Goal: Task Accomplishment & Management: Use online tool/utility

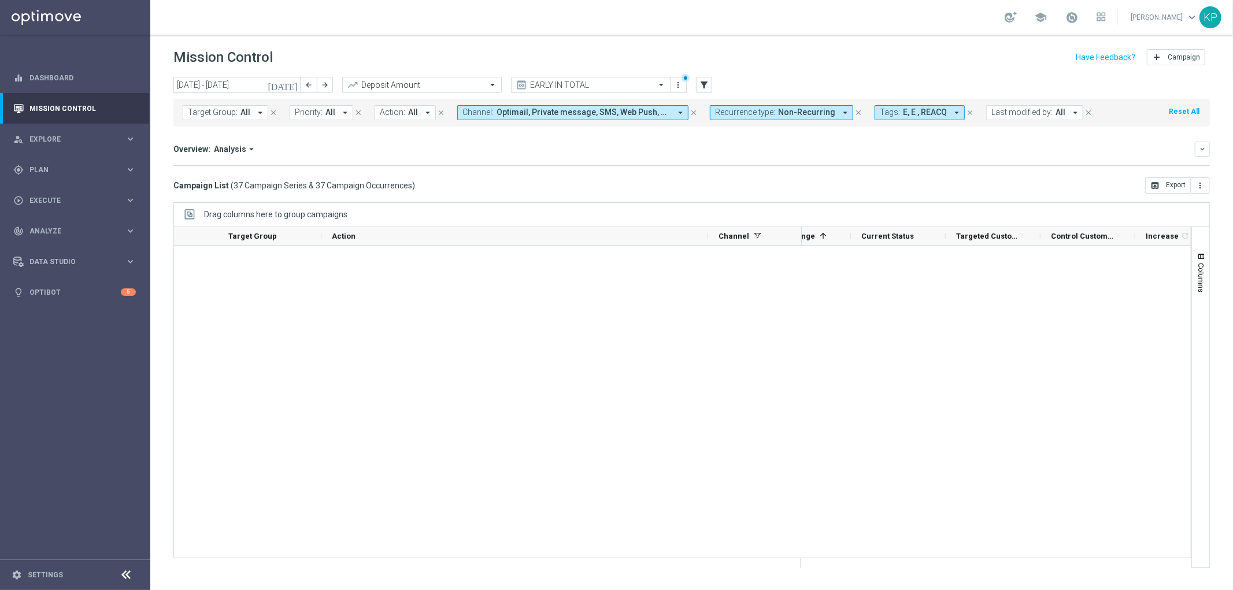
scroll to position [0, 140]
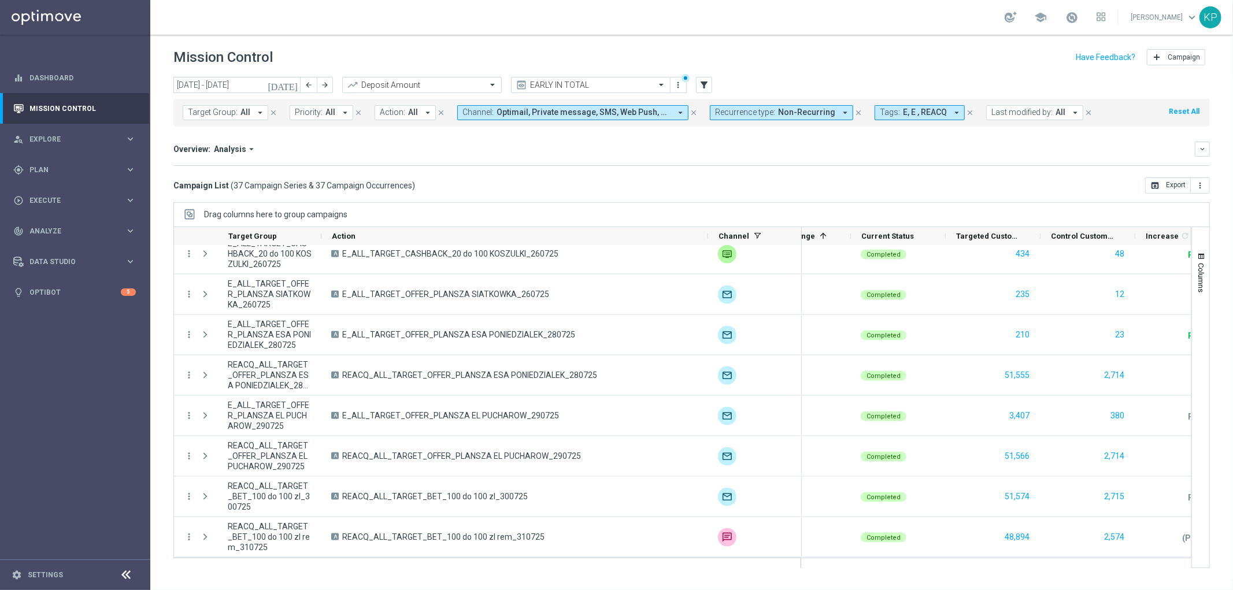
click at [780, 111] on span "Non-Recurring" at bounding box center [806, 113] width 57 height 10
click at [643, 151] on div "Overview: Analysis arrow_drop_down" at bounding box center [684, 149] width 1022 height 10
click at [1203, 146] on icon "keyboard_arrow_down" at bounding box center [1202, 149] width 8 height 8
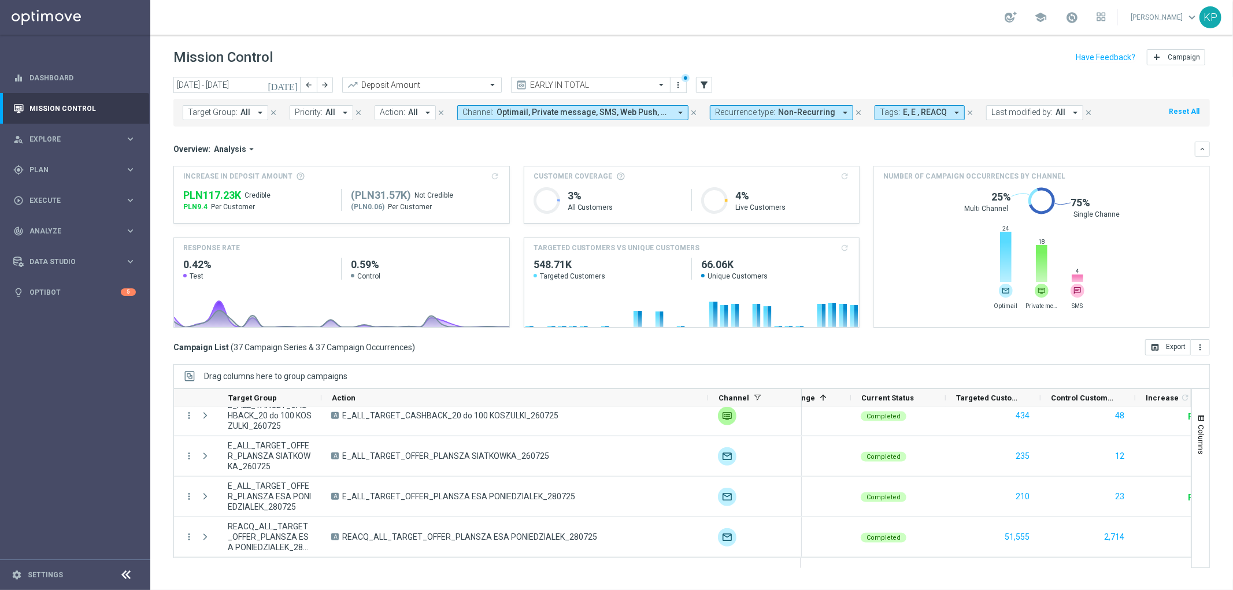
click at [885, 118] on button "Tags: E, E , REACQ arrow_drop_down" at bounding box center [920, 112] width 90 height 15
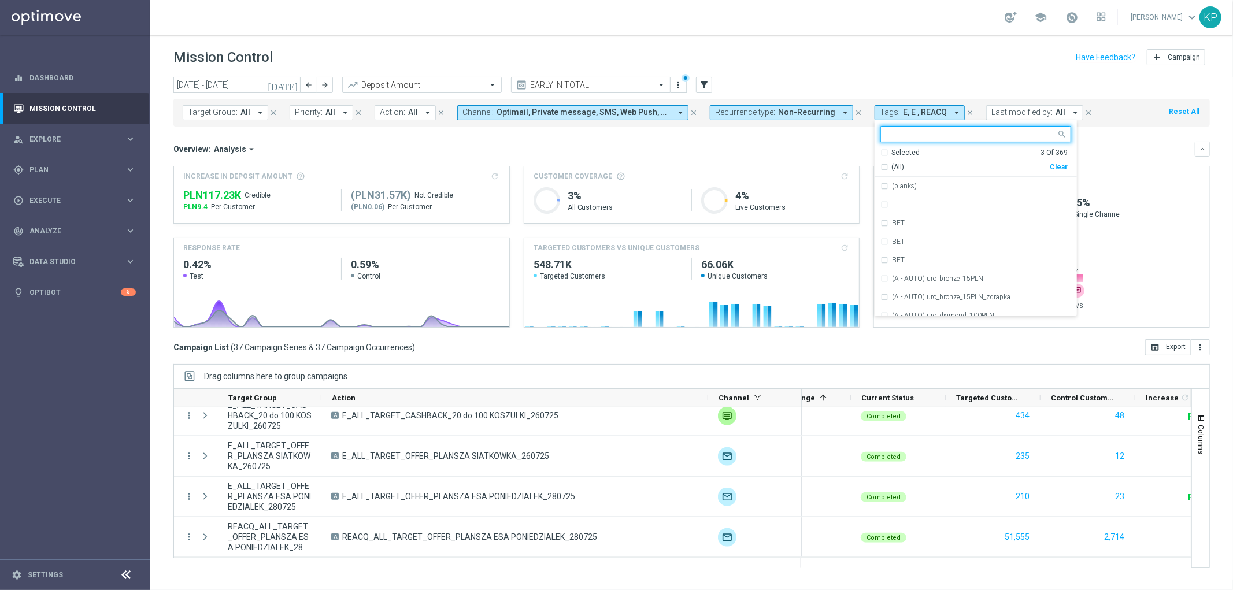
click at [880, 151] on div "Selected 3 Of 369" at bounding box center [973, 153] width 187 height 10
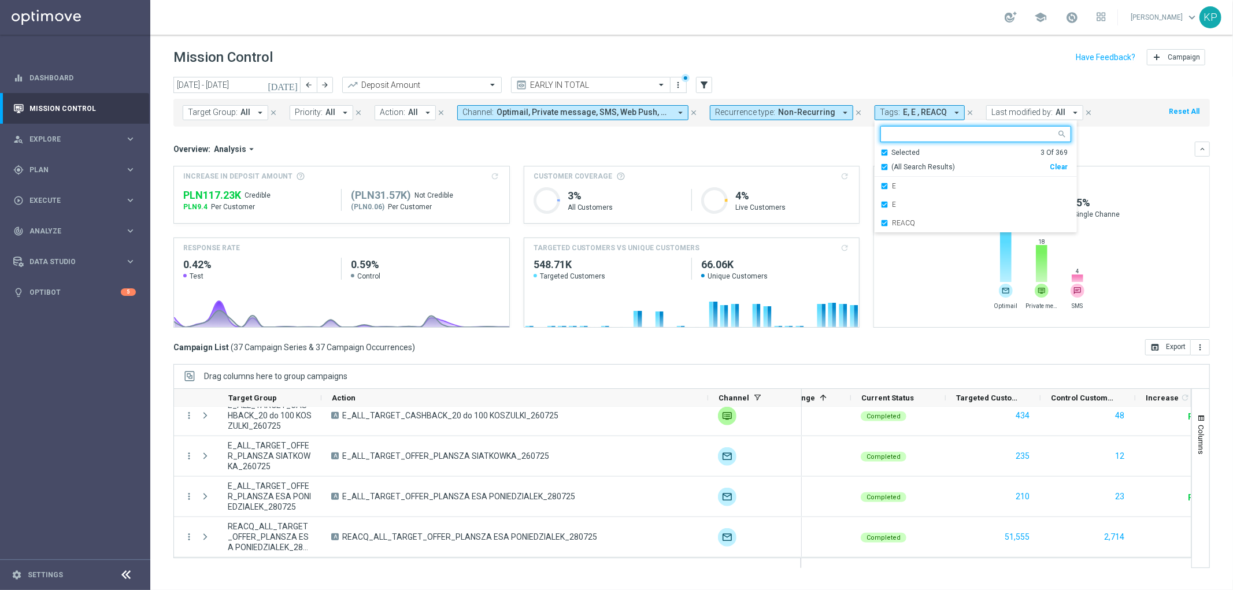
click at [880, 222] on div "REACQ" at bounding box center [975, 223] width 191 height 19
click at [796, 151] on div "Overview: Analysis arrow_drop_down" at bounding box center [684, 149] width 1022 height 10
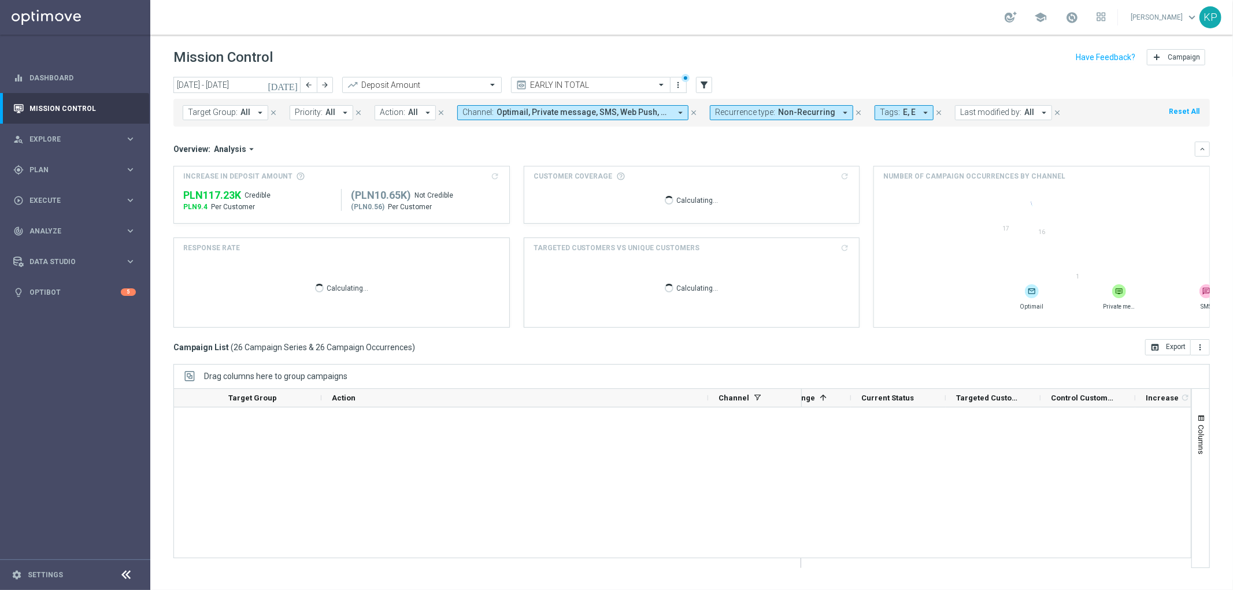
scroll to position [902, 0]
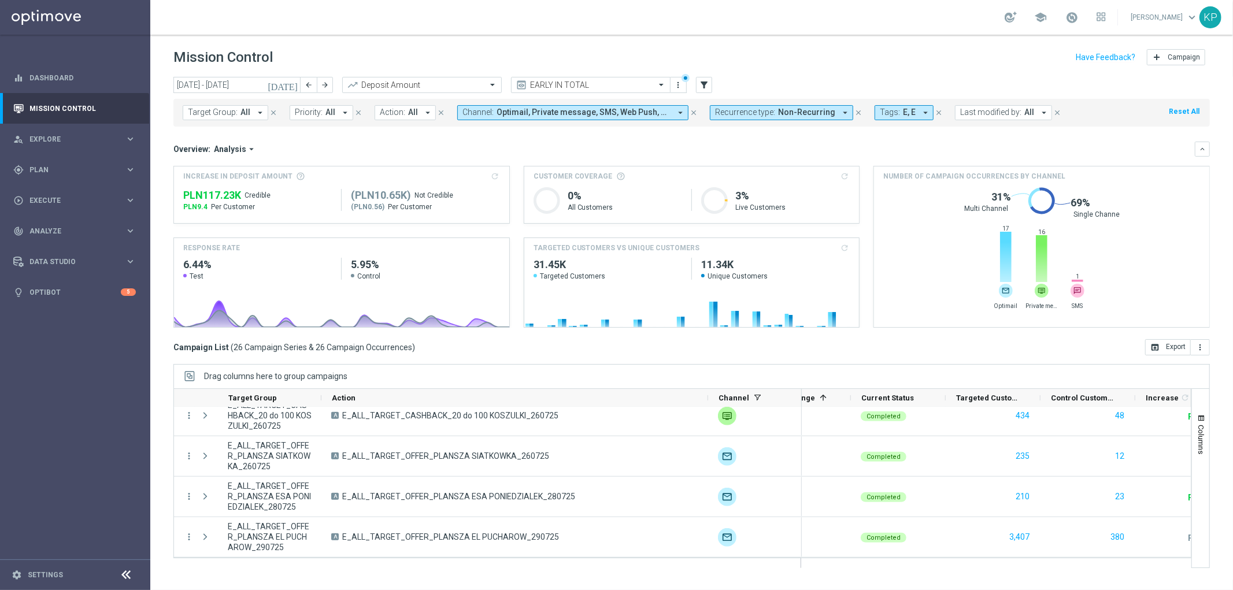
click at [805, 108] on span "Non-Recurring" at bounding box center [806, 113] width 57 height 10
click at [737, 174] on label "Non-Recurring" at bounding box center [749, 176] width 44 height 7
drag, startPoint x: 735, startPoint y: 187, endPoint x: 728, endPoint y: 187, distance: 6.9
click at [735, 187] on div "Recurring" at bounding box center [757, 195] width 83 height 19
click at [668, 149] on div "Overview: Analysis arrow_drop_down" at bounding box center [684, 149] width 1022 height 10
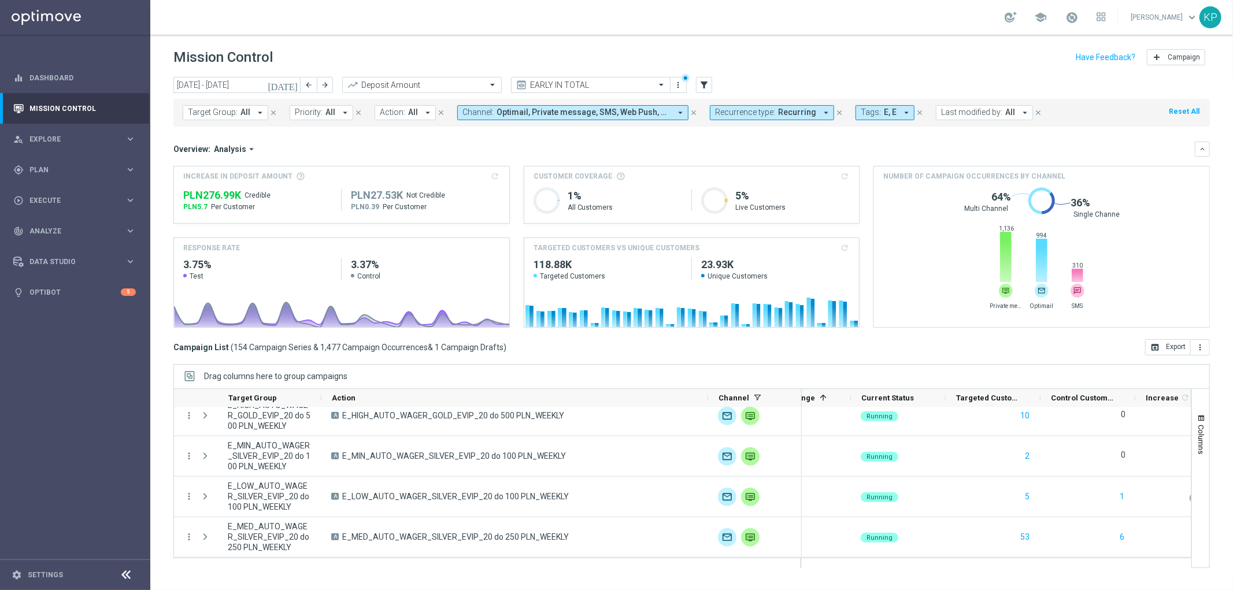
click at [580, 18] on div "school [PERSON_NAME] keyboard_arrow_down KP" at bounding box center [691, 17] width 1083 height 35
click at [436, 149] on div "Overview: Analysis arrow_drop_down" at bounding box center [684, 149] width 1022 height 10
click at [1198, 149] on button "keyboard_arrow_down" at bounding box center [1202, 149] width 15 height 15
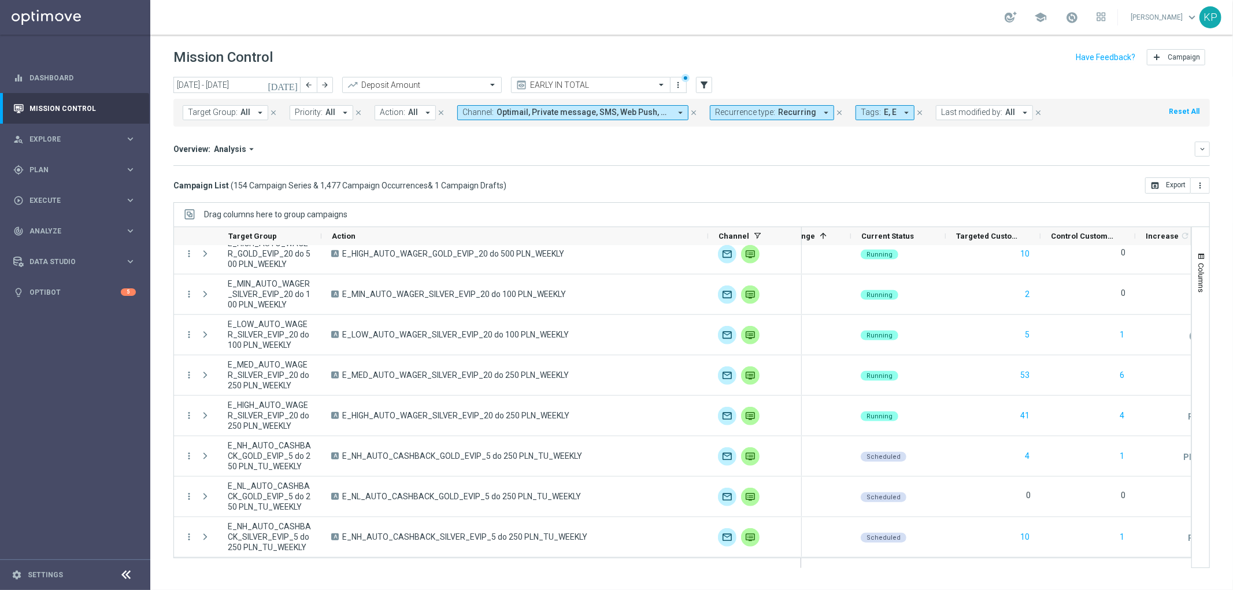
click at [597, 155] on div "Overview: Analysis arrow_drop_down keyboard_arrow_down" at bounding box center [691, 149] width 1037 height 15
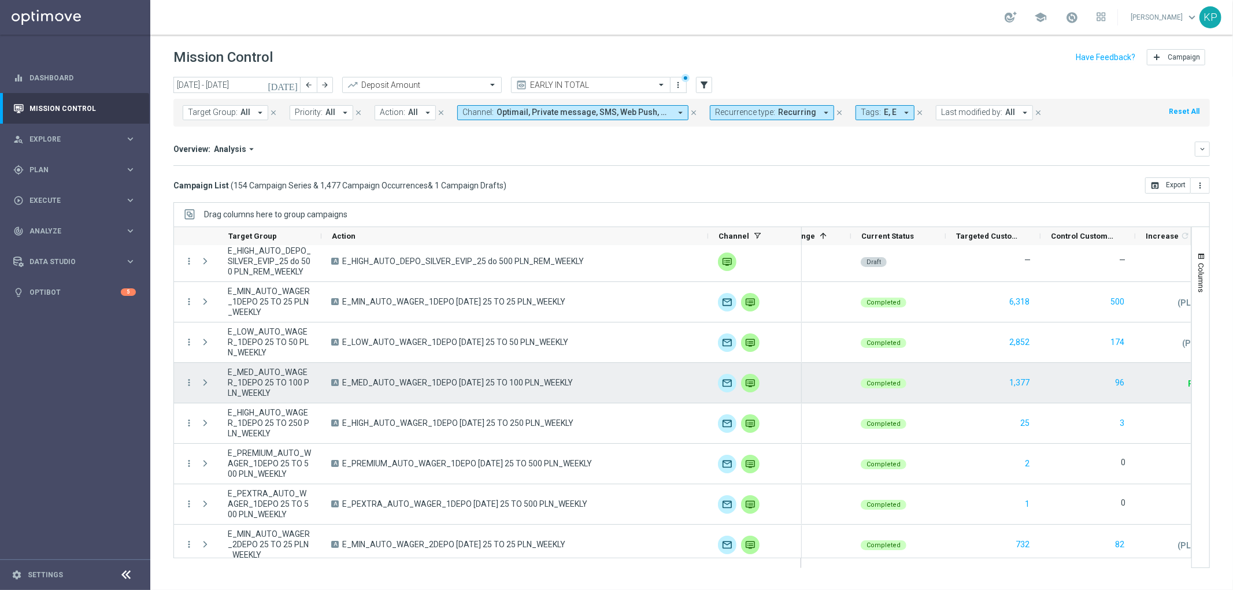
scroll to position [0, 0]
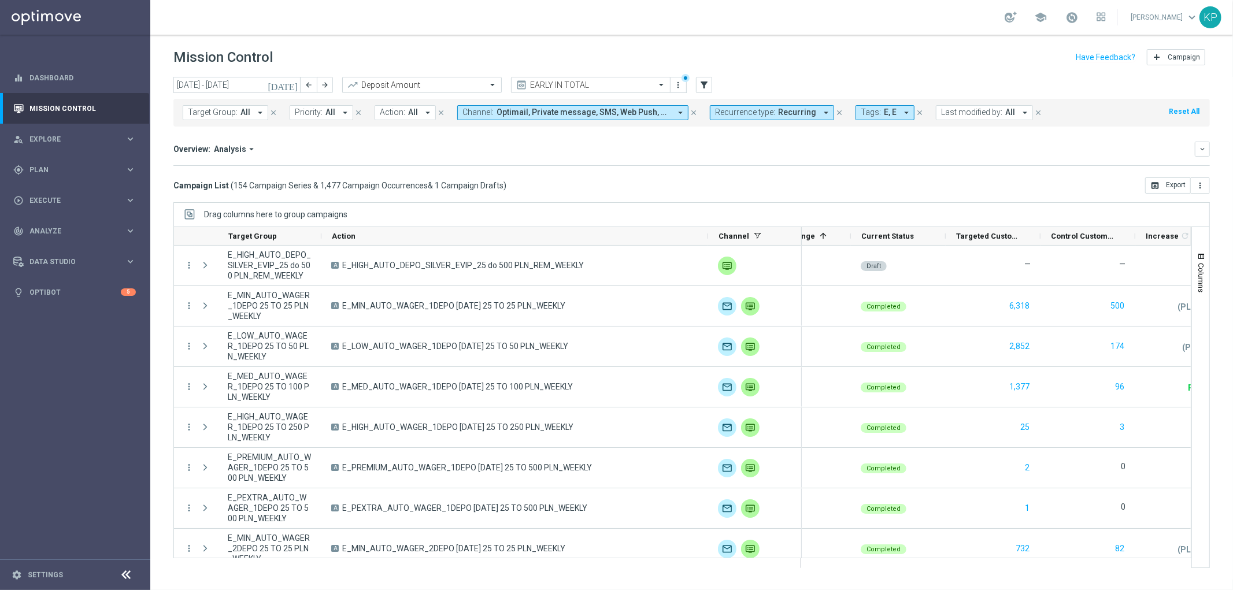
click at [492, 20] on div "school [PERSON_NAME] keyboard_arrow_down KP" at bounding box center [691, 17] width 1083 height 35
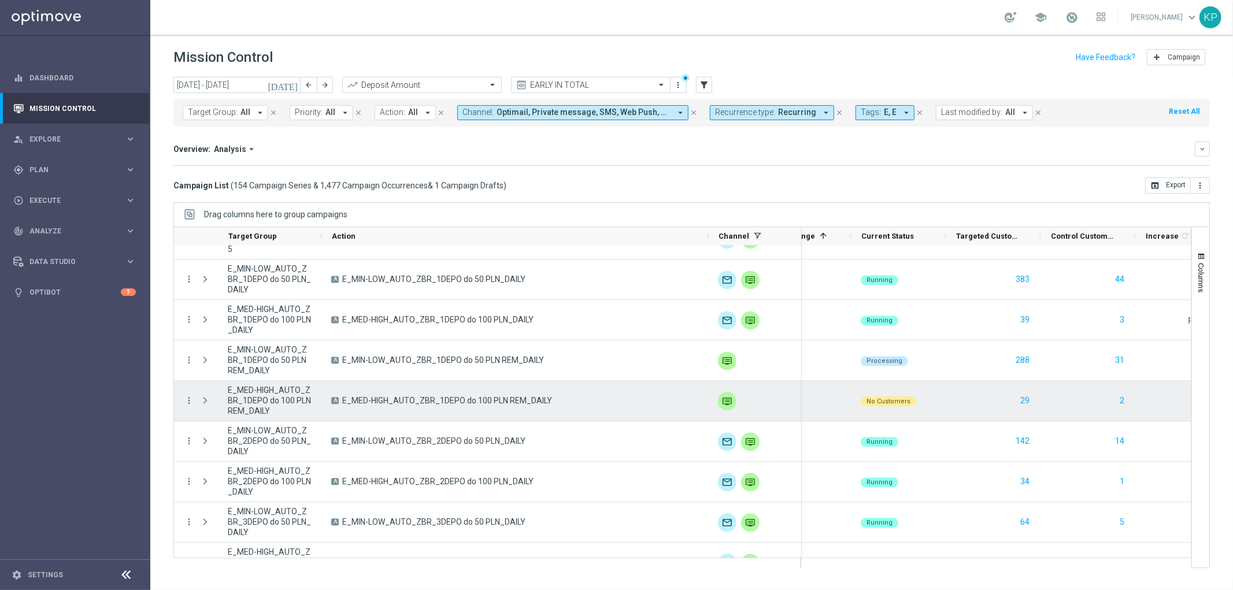
scroll to position [2248, 0]
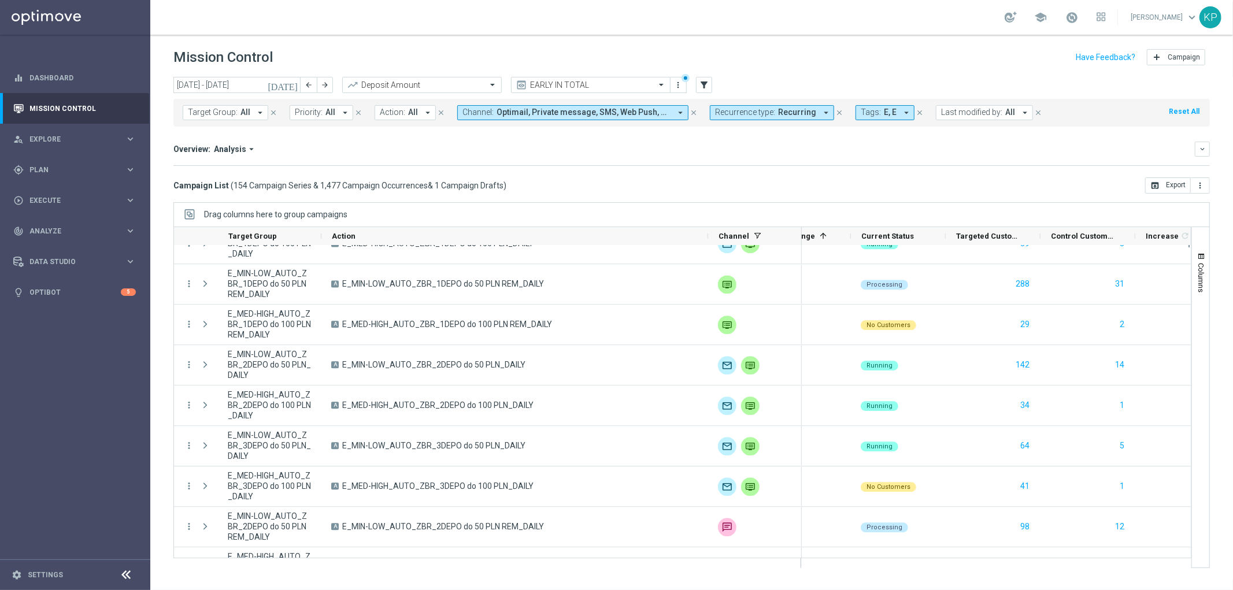
click at [649, 136] on mini-dashboard "Overview: Analysis arrow_drop_down keyboard_arrow_down Increase In Deposit Amou…" at bounding box center [691, 152] width 1037 height 51
click at [1163, 180] on button "open_in_browser Export" at bounding box center [1168, 185] width 46 height 16
click at [1204, 146] on icon "keyboard_arrow_down" at bounding box center [1202, 149] width 8 height 8
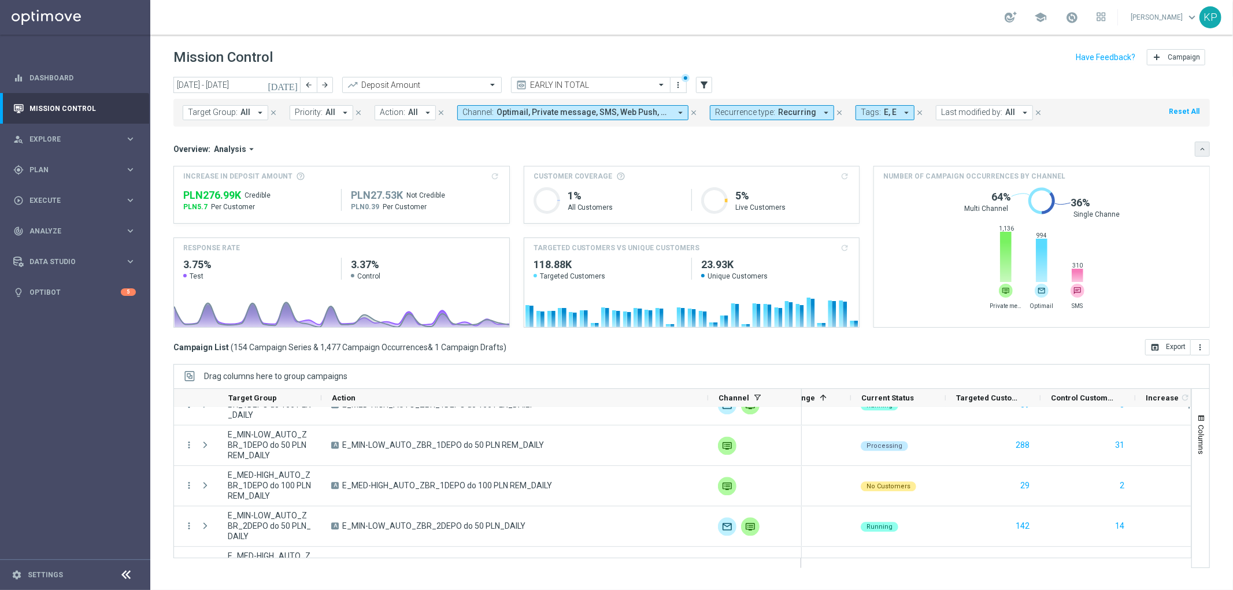
click at [1197, 151] on button "keyboard_arrow_down" at bounding box center [1202, 149] width 15 height 15
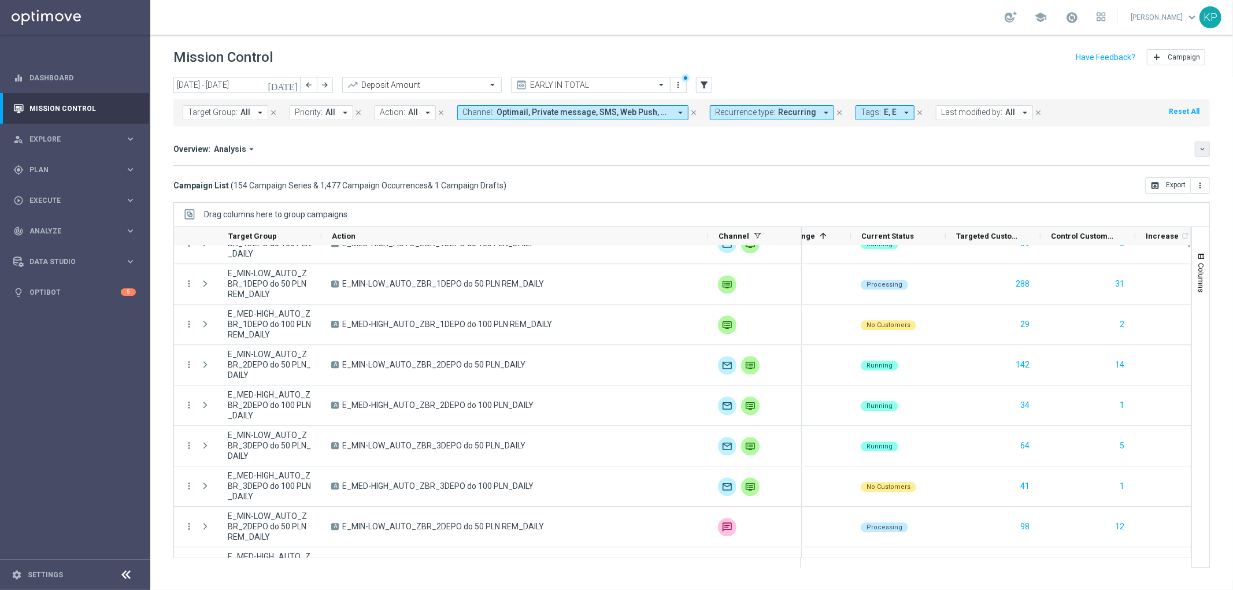
click at [1198, 145] on icon "keyboard_arrow_down" at bounding box center [1202, 149] width 8 height 8
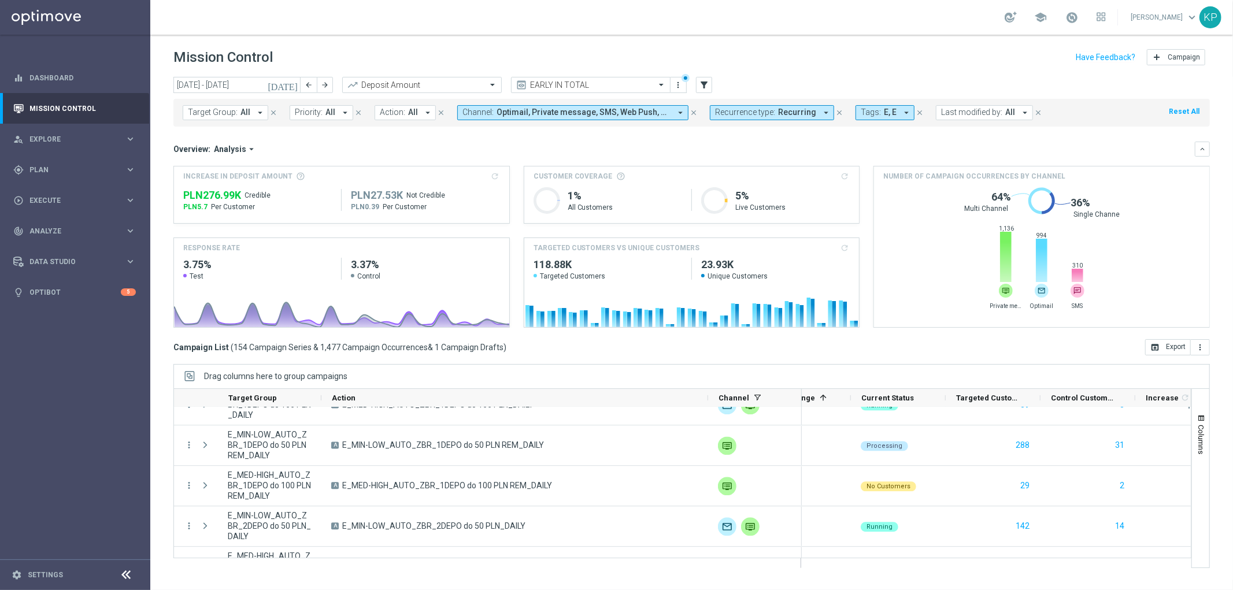
click at [760, 112] on span "Recurrence type:" at bounding box center [745, 113] width 60 height 10
click at [732, 182] on div "Non-Recurring" at bounding box center [757, 177] width 83 height 19
click at [732, 188] on div "Recurring" at bounding box center [757, 195] width 83 height 19
click at [669, 150] on div "Overview: Analysis arrow_drop_down" at bounding box center [684, 149] width 1022 height 10
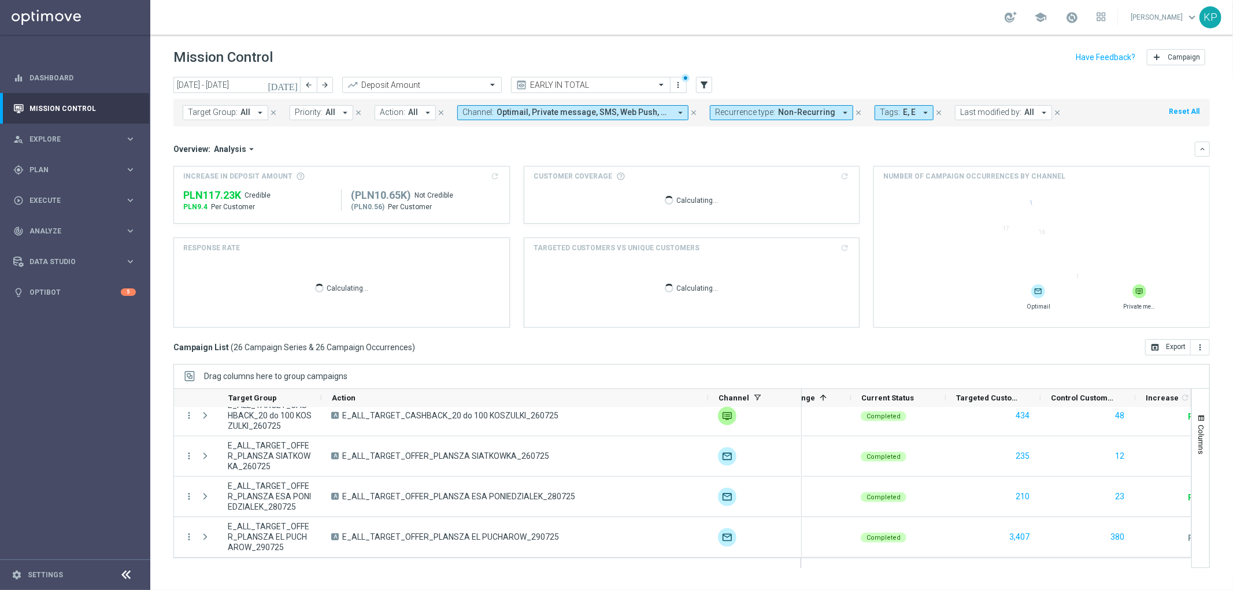
scroll to position [902, 0]
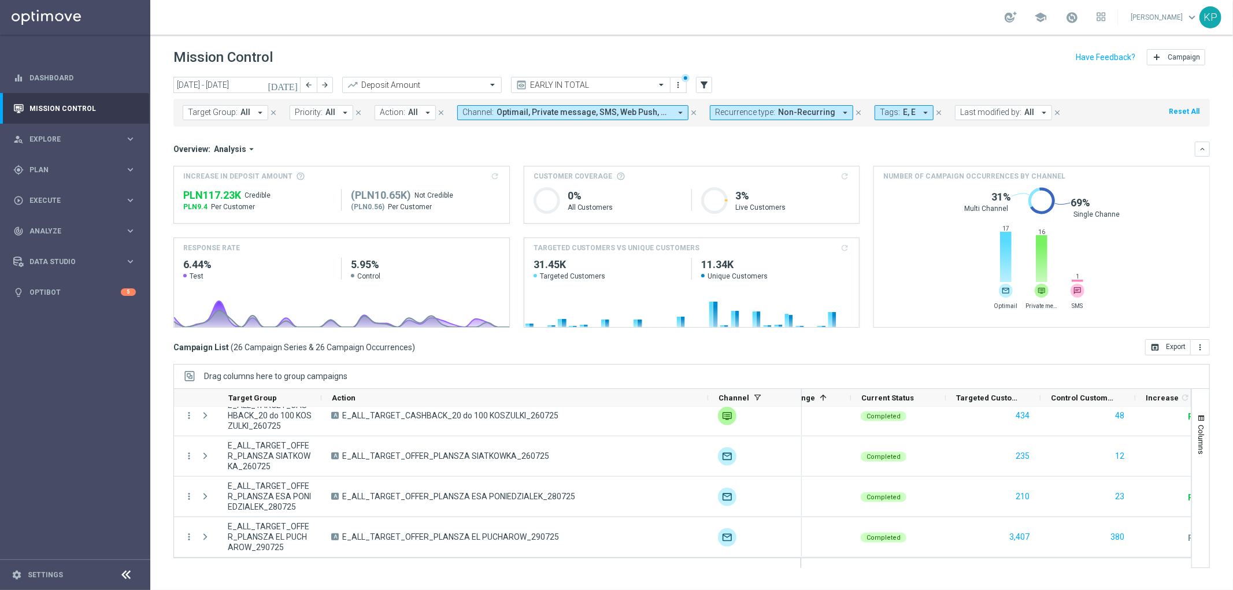
drag, startPoint x: 1157, startPoint y: 343, endPoint x: 1135, endPoint y: 335, distance: 23.4
click at [1157, 343] on icon "open_in_browser" at bounding box center [1154, 347] width 9 height 9
drag, startPoint x: 819, startPoint y: 140, endPoint x: 856, endPoint y: 133, distance: 37.8
click at [827, 139] on mini-dashboard "Overview: Analysis arrow_drop_down keyboard_arrow_down Increase In Deposit Amou…" at bounding box center [691, 233] width 1037 height 213
click at [890, 114] on button "Tags: E, E arrow_drop_down" at bounding box center [904, 112] width 59 height 15
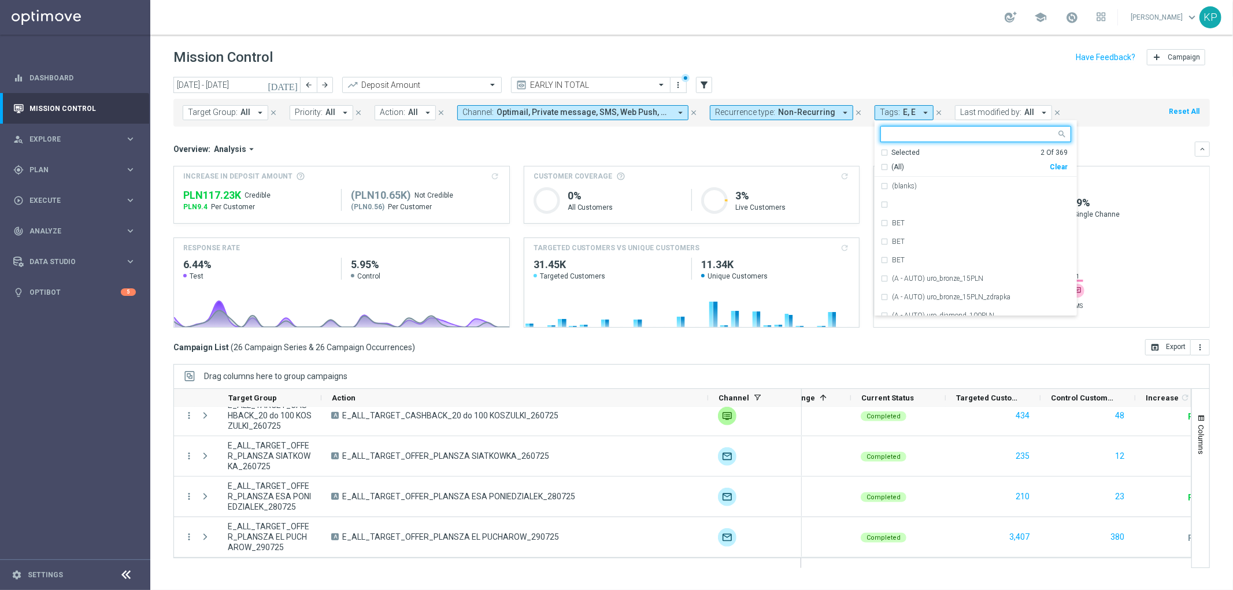
click at [880, 150] on div "Selected 2 Of 369" at bounding box center [973, 153] width 187 height 10
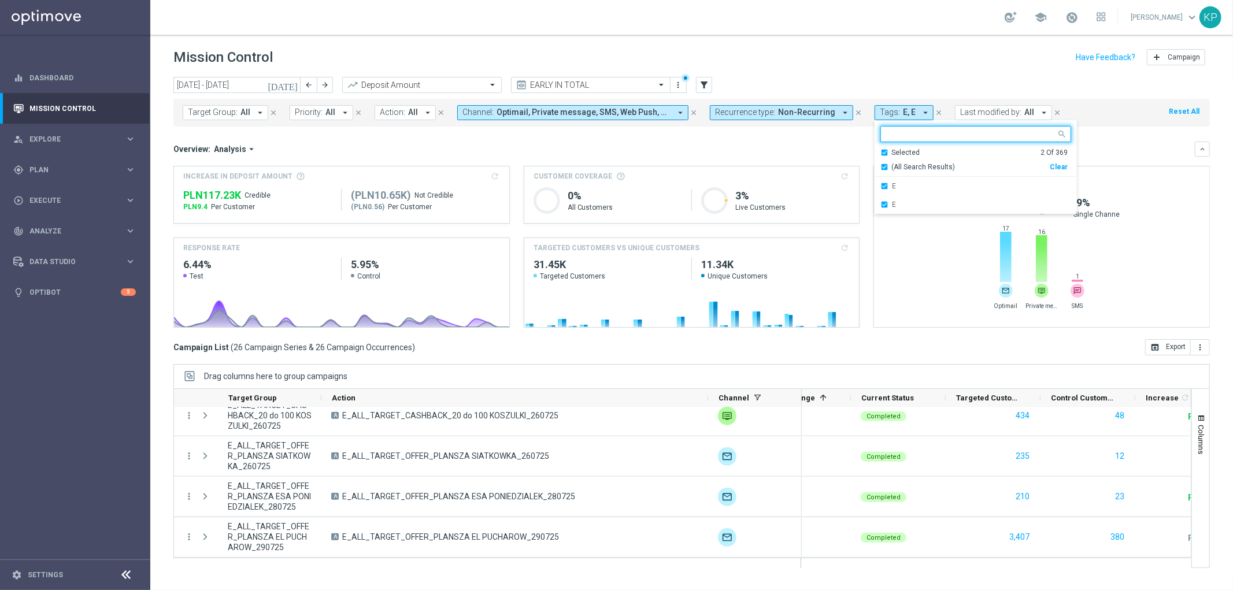
click at [839, 136] on mini-dashboard "Overview: Analysis arrow_drop_down keyboard_arrow_down Increase In Deposit Amou…" at bounding box center [691, 233] width 1037 height 213
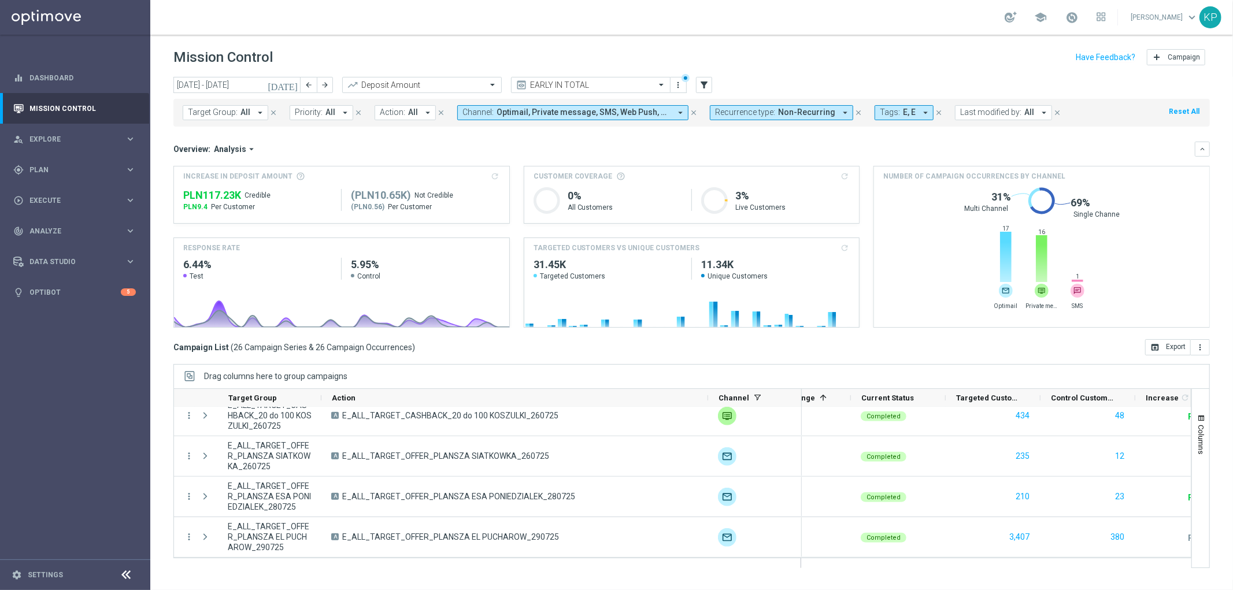
click at [727, 142] on div "Overview: Analysis arrow_drop_down keyboard_arrow_down" at bounding box center [691, 149] width 1037 height 15
click at [309, 83] on icon "arrow_back" at bounding box center [309, 85] width 8 height 8
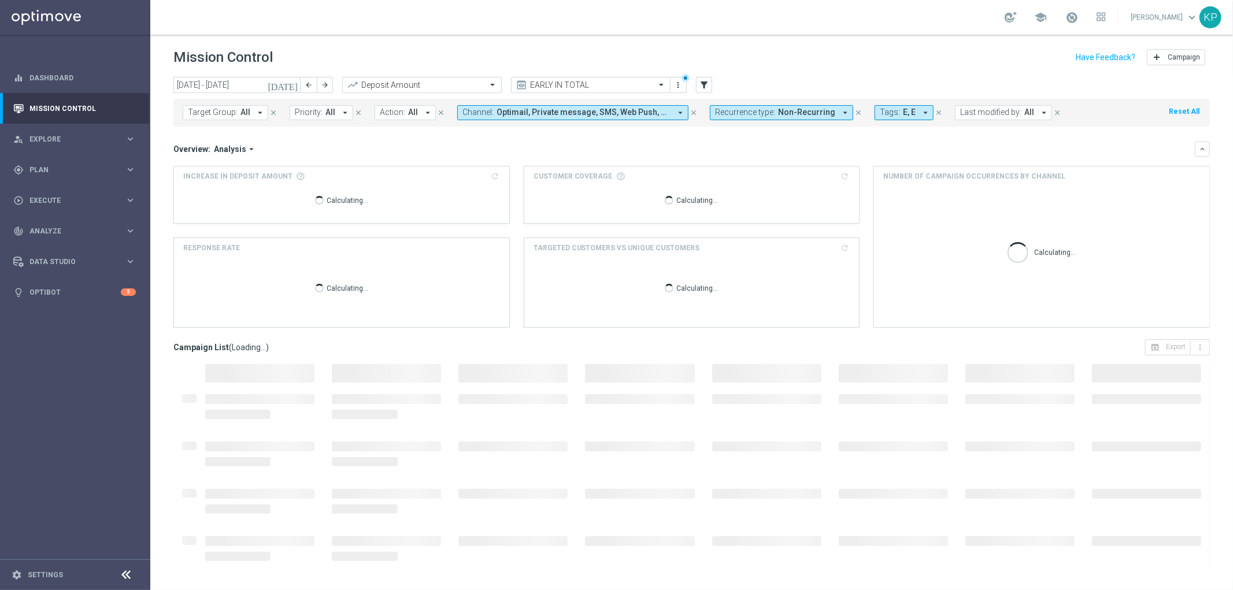
click at [874, 143] on div "Overview: Analysis arrow_drop_down keyboard_arrow_down" at bounding box center [691, 149] width 1037 height 15
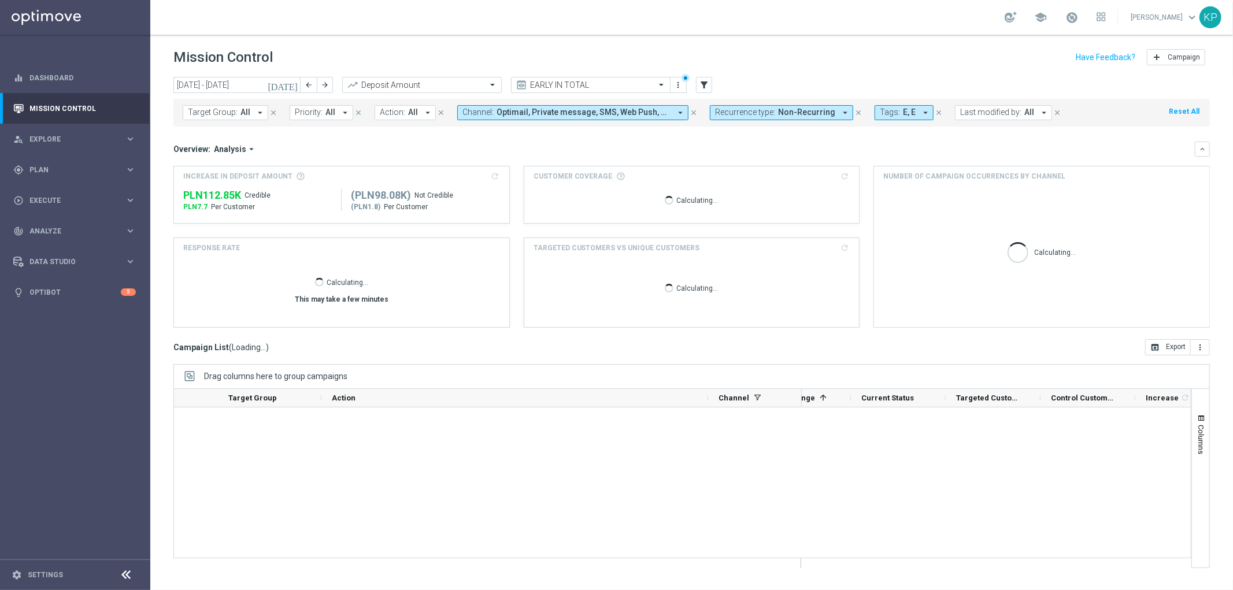
scroll to position [0, 0]
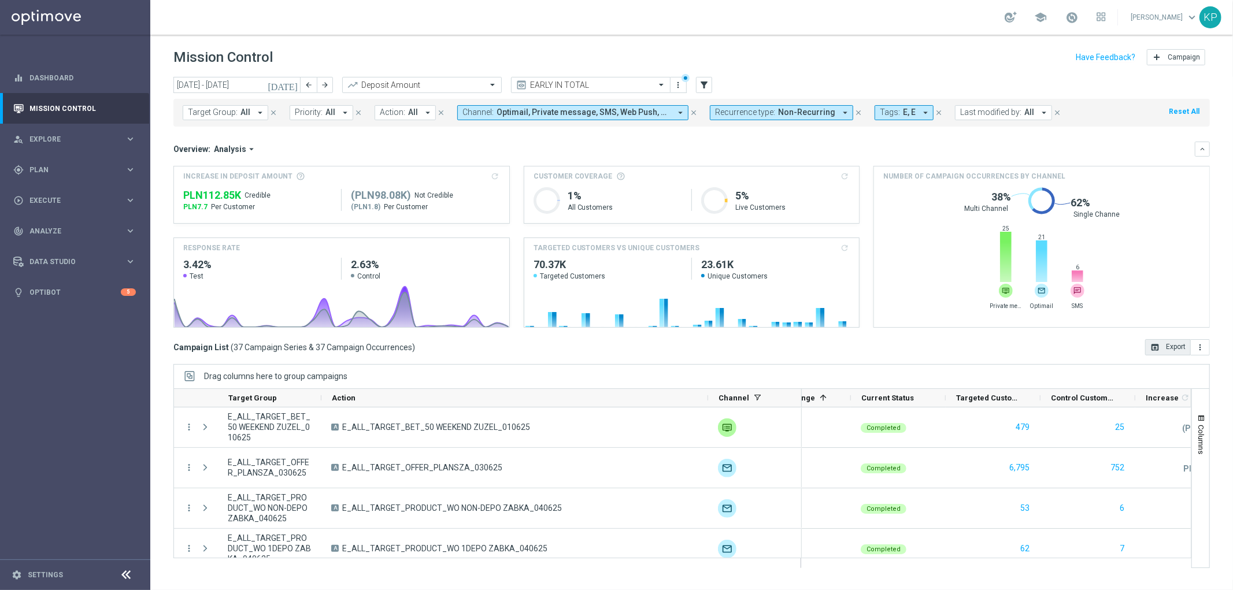
drag, startPoint x: 1160, startPoint y: 345, endPoint x: 1148, endPoint y: 343, distance: 12.3
click at [1160, 345] on button "open_in_browser Export" at bounding box center [1168, 347] width 46 height 16
drag, startPoint x: 1162, startPoint y: 343, endPoint x: 1148, endPoint y: 343, distance: 14.5
click at [1162, 343] on button "open_in_browser Export" at bounding box center [1168, 347] width 46 height 16
drag, startPoint x: 811, startPoint y: 107, endPoint x: 798, endPoint y: 117, distance: 15.6
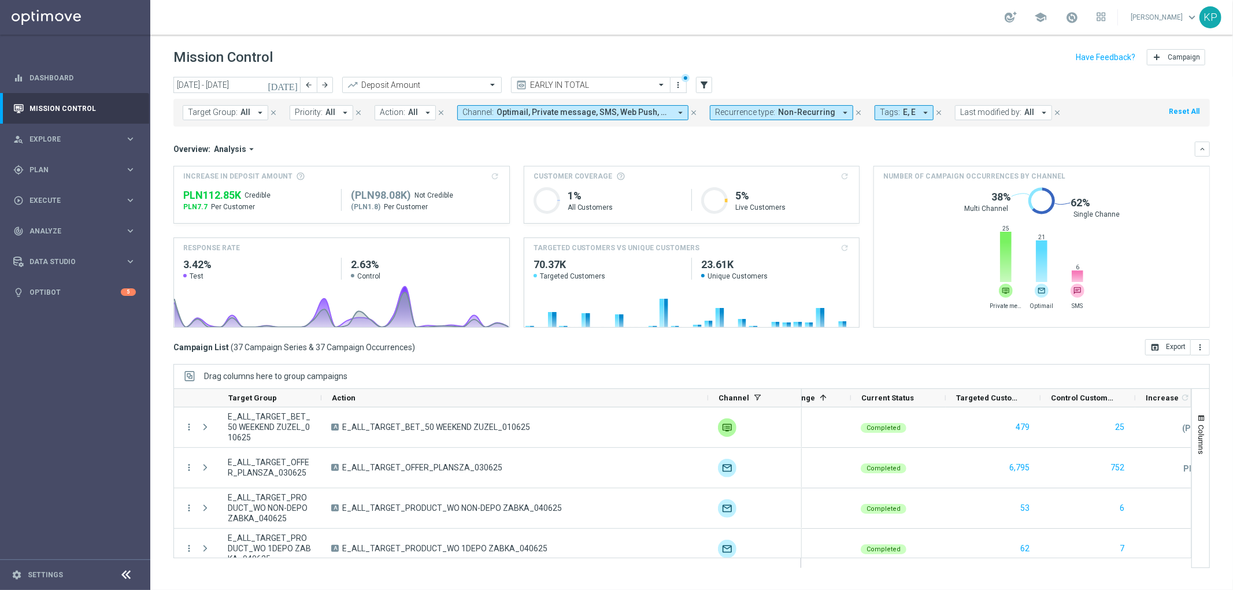
click at [811, 108] on span "Non-Recurring" at bounding box center [806, 113] width 57 height 10
click at [739, 190] on div "Recurring" at bounding box center [757, 195] width 83 height 19
click at [741, 178] on label "Non-Recurring" at bounding box center [749, 176] width 44 height 7
click at [677, 145] on div "Overview: Analysis arrow_drop_down" at bounding box center [684, 149] width 1022 height 10
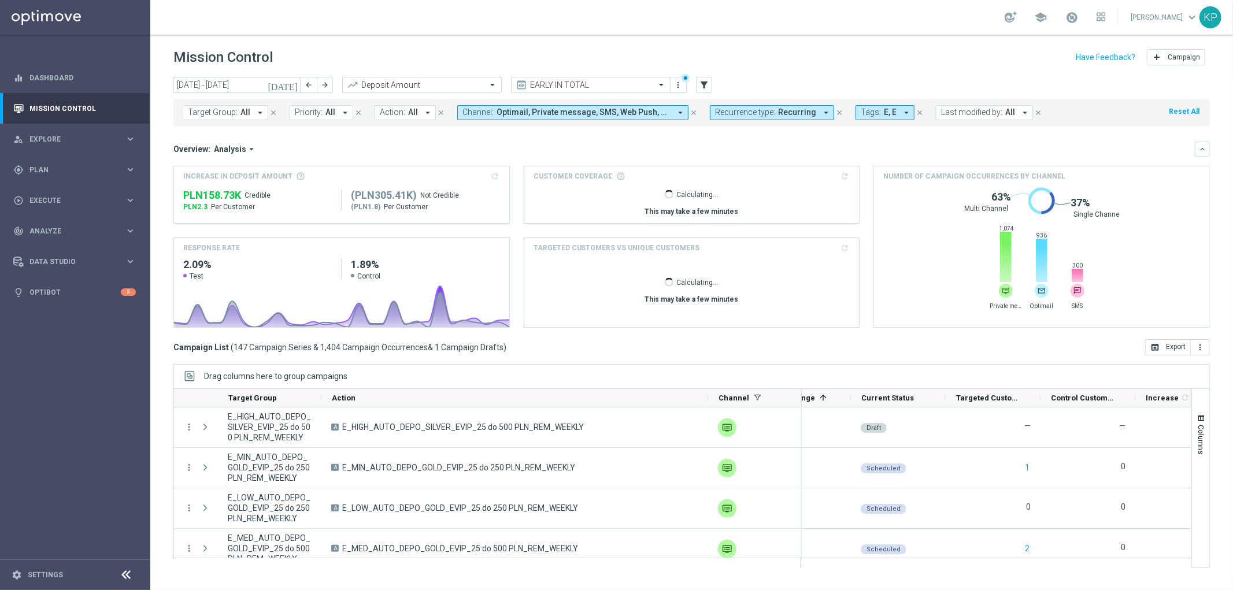
click at [659, 345] on div "Campaign List ( 147 Campaign Series & 1,404 Campaign Occurrences & 1 Campaign D…" at bounding box center [691, 347] width 1037 height 16
click at [1157, 347] on icon "open_in_browser" at bounding box center [1154, 347] width 9 height 9
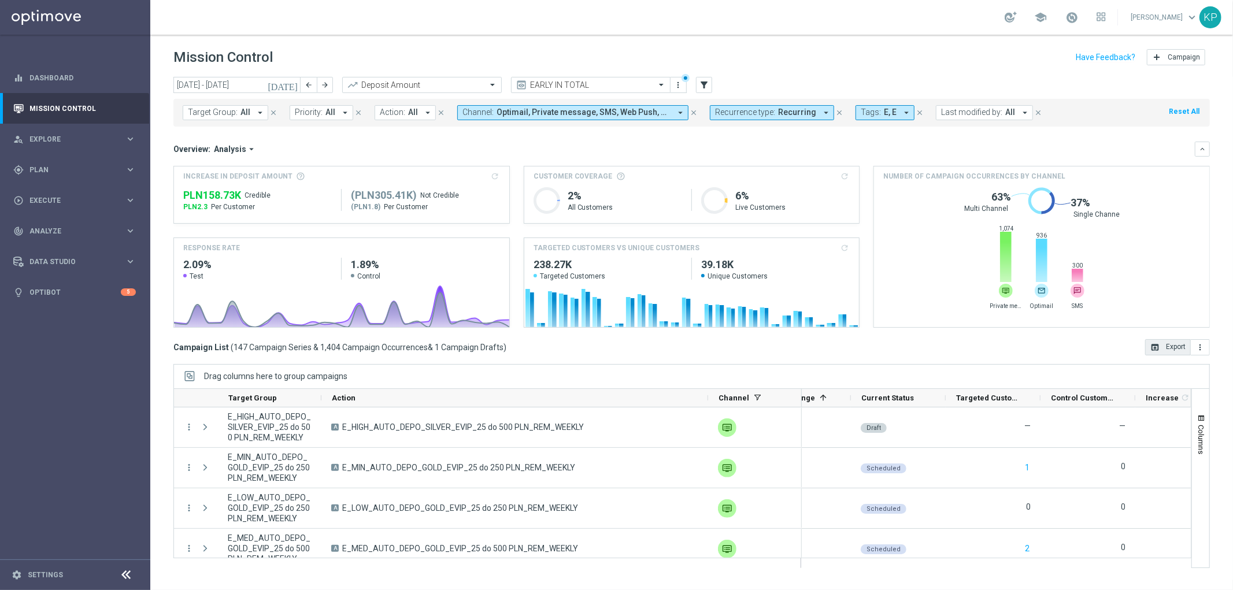
click at [463, 145] on div "Overview: Analysis arrow_drop_down" at bounding box center [684, 149] width 1022 height 10
drag, startPoint x: 305, startPoint y: 85, endPoint x: 324, endPoint y: 93, distance: 20.5
click at [305, 85] on icon "arrow_back" at bounding box center [309, 85] width 8 height 8
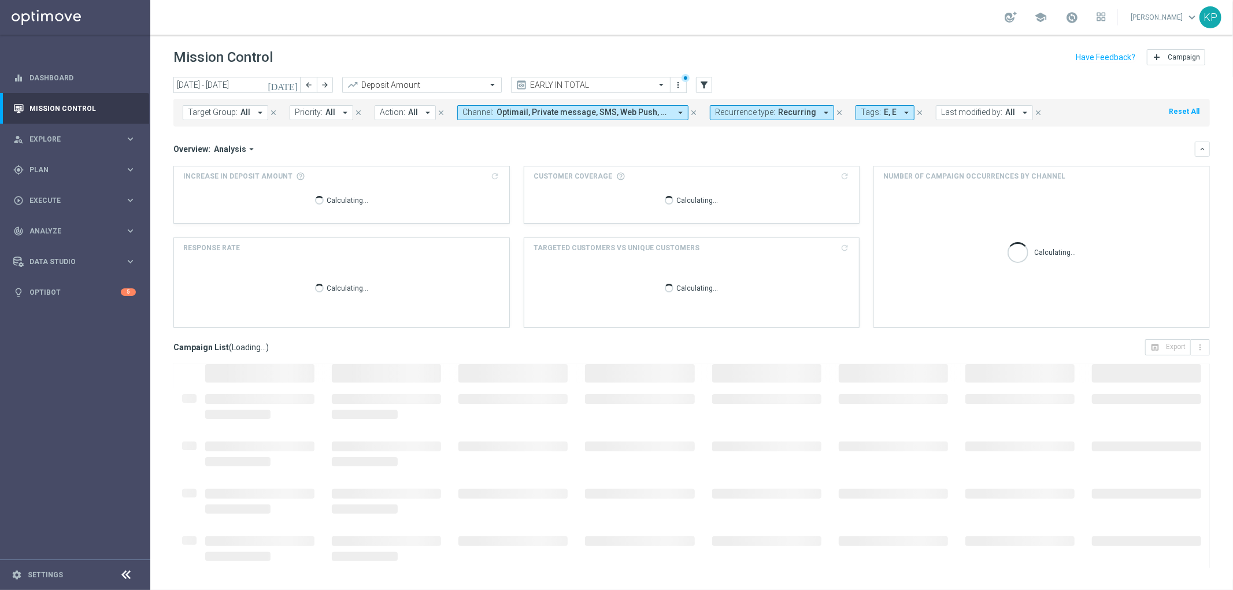
click at [631, 135] on mini-dashboard "Overview: Analysis arrow_drop_down keyboard_arrow_down Increase In Deposit Amou…" at bounding box center [691, 233] width 1037 height 213
click at [788, 110] on span "Recurring" at bounding box center [797, 113] width 38 height 10
drag, startPoint x: 746, startPoint y: 176, endPoint x: 739, endPoint y: 185, distance: 11.6
click at [744, 176] on label "Non-Recurring" at bounding box center [749, 176] width 44 height 7
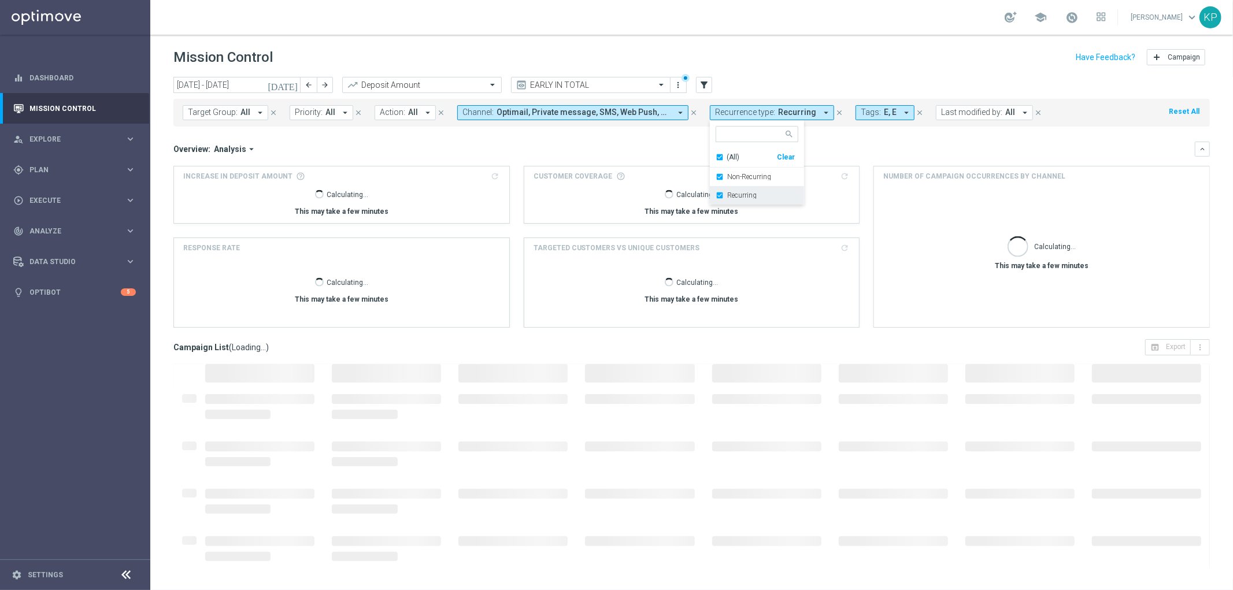
click at [733, 192] on label "Recurring" at bounding box center [741, 195] width 29 height 7
click at [637, 142] on div "Overview: Analysis arrow_drop_down keyboard_arrow_down" at bounding box center [691, 149] width 1037 height 15
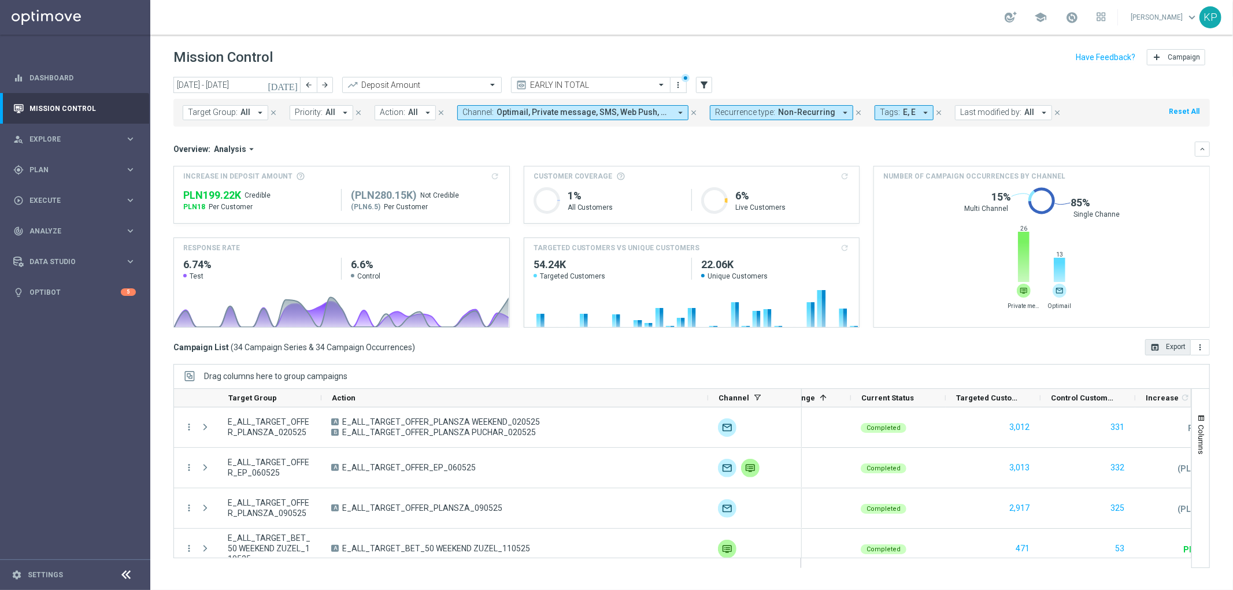
click at [1164, 351] on button "open_in_browser Export" at bounding box center [1168, 347] width 46 height 16
click at [778, 110] on span "Non-Recurring" at bounding box center [806, 113] width 57 height 10
click at [724, 189] on div "Recurring" at bounding box center [757, 195] width 83 height 19
click at [727, 176] on label "Non-Recurring" at bounding box center [749, 176] width 44 height 7
click at [674, 142] on div "Overview: Analysis arrow_drop_down keyboard_arrow_down" at bounding box center [691, 149] width 1037 height 15
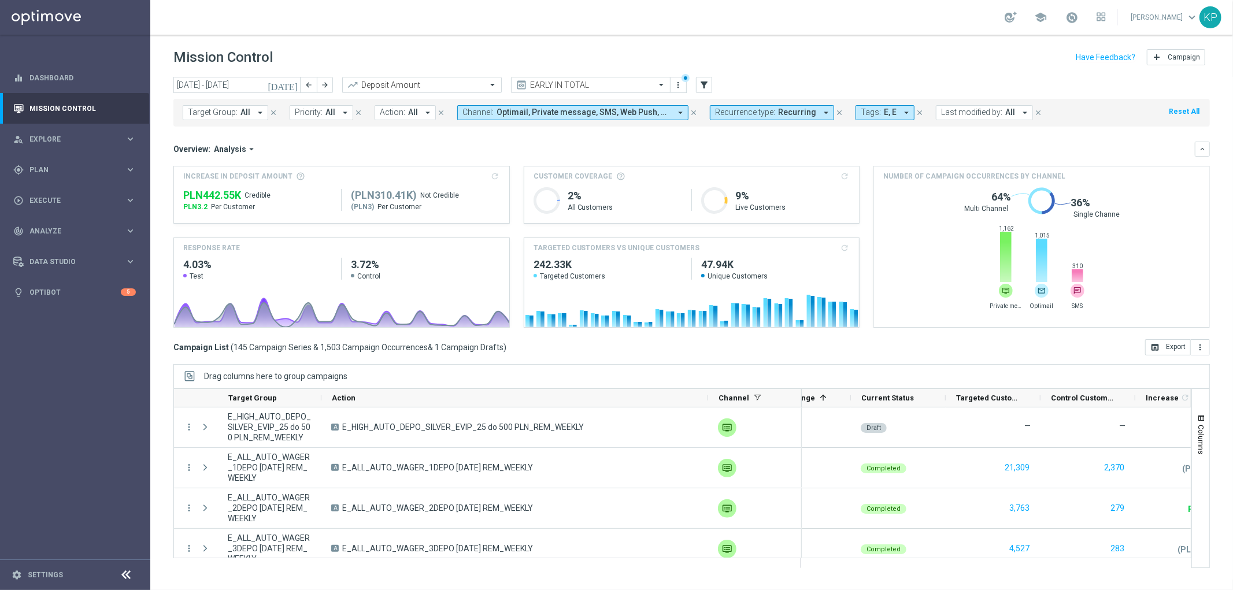
drag, startPoint x: 1170, startPoint y: 343, endPoint x: 1089, endPoint y: 310, distance: 87.4
click at [1170, 343] on button "open_in_browser Export" at bounding box center [1168, 347] width 46 height 16
click at [541, 142] on div "Overview: Analysis arrow_drop_down keyboard_arrow_down" at bounding box center [691, 149] width 1037 height 15
click at [324, 85] on icon "arrow_forward" at bounding box center [325, 85] width 8 height 8
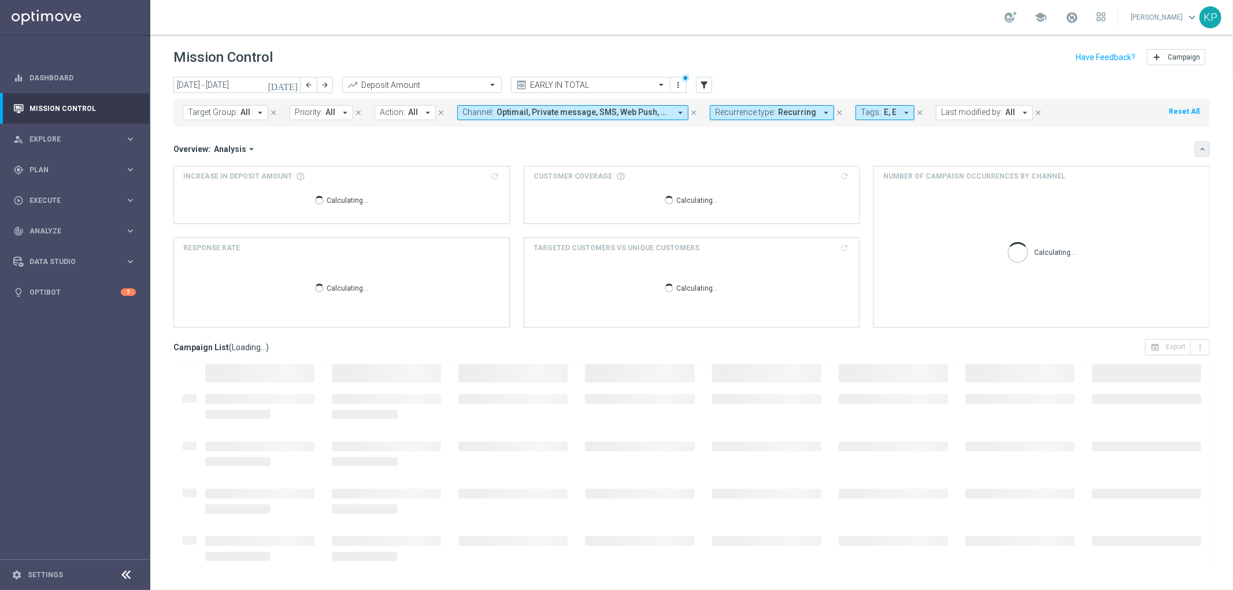
click at [1198, 151] on icon "keyboard_arrow_down" at bounding box center [1202, 149] width 8 height 8
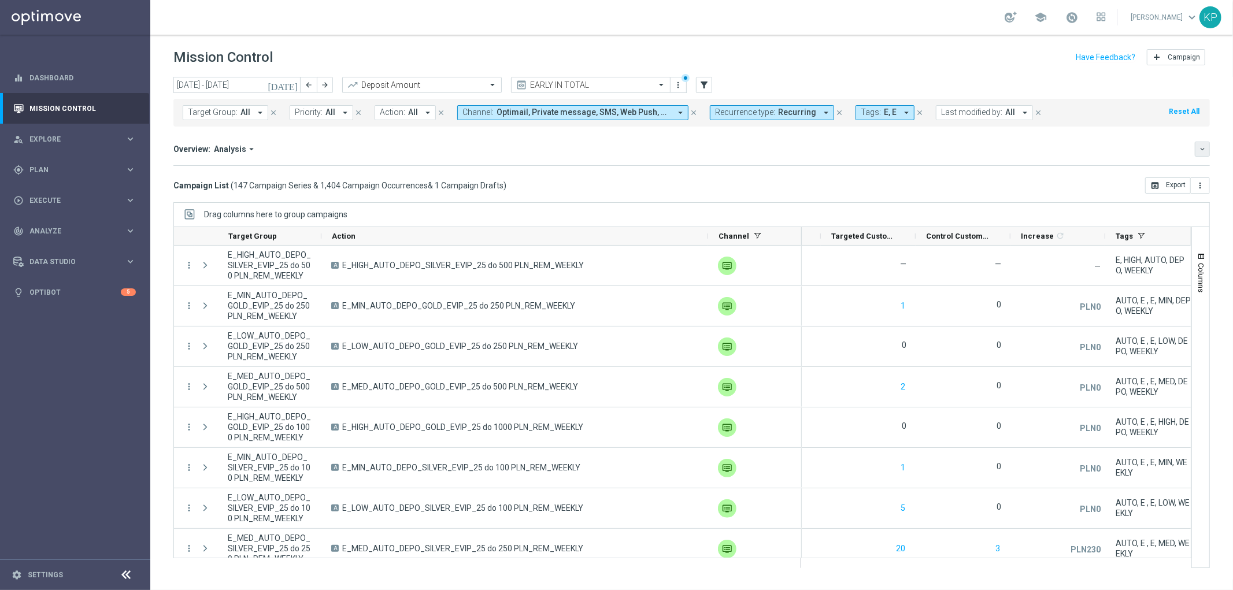
scroll to position [0, 283]
click at [1043, 237] on div "Increase 1 refresh" at bounding box center [1035, 236] width 65 height 18
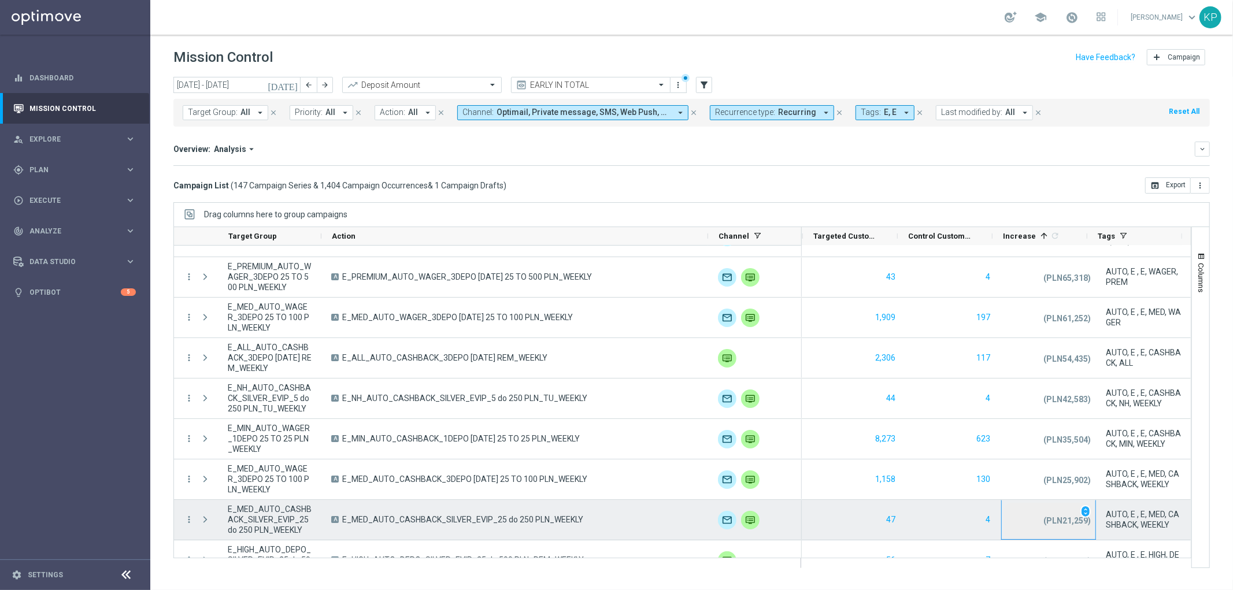
drag, startPoint x: 1030, startPoint y: 551, endPoint x: 1083, endPoint y: 555, distance: 52.8
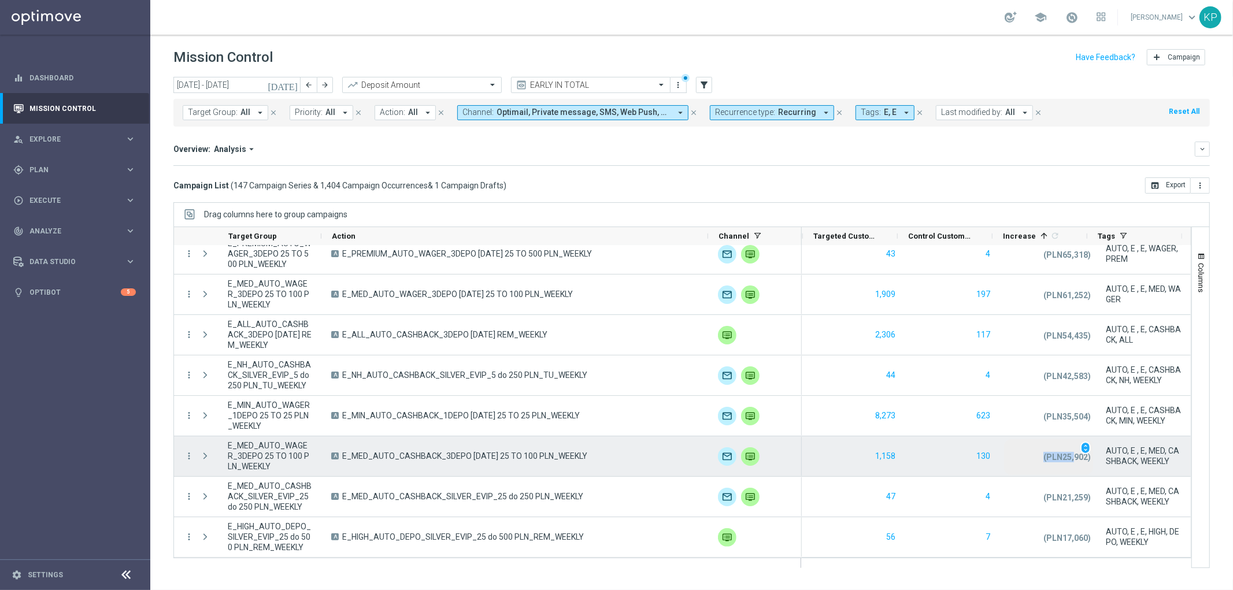
drag, startPoint x: 1053, startPoint y: 458, endPoint x: 1065, endPoint y: 460, distance: 12.8
click at [1065, 459] on div "(PLN25,902) unfold_more" at bounding box center [1048, 457] width 89 height 36
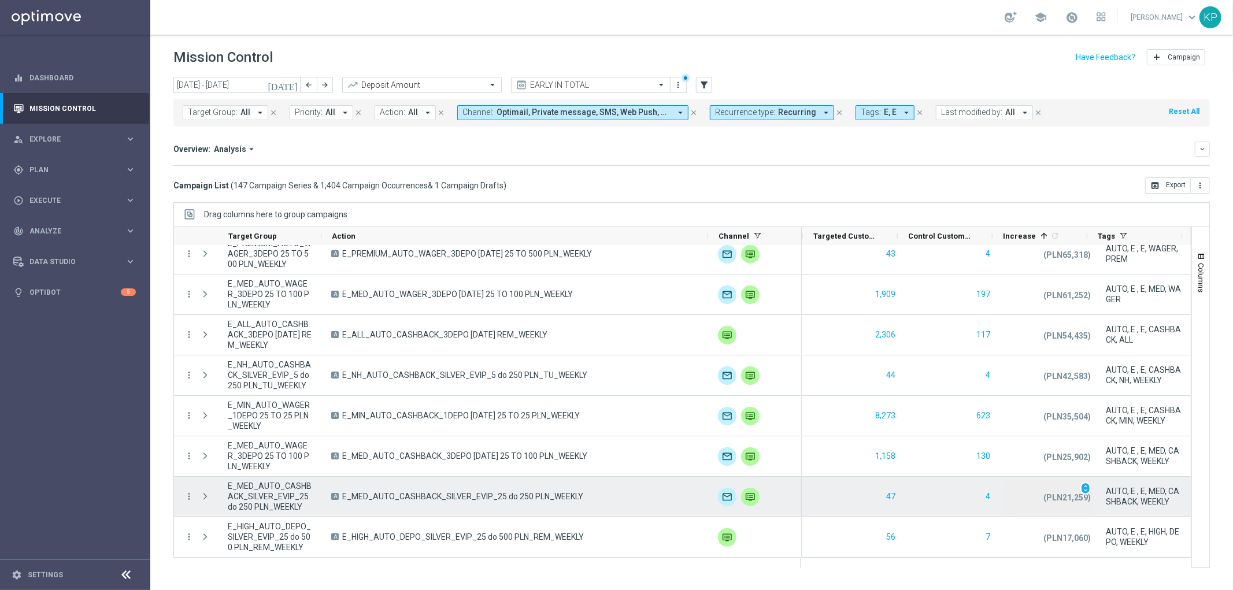
click at [1044, 501] on p "(PLN21,259)" at bounding box center [1067, 498] width 47 height 10
click at [1044, 535] on p "(PLN17,060)" at bounding box center [1067, 538] width 47 height 10
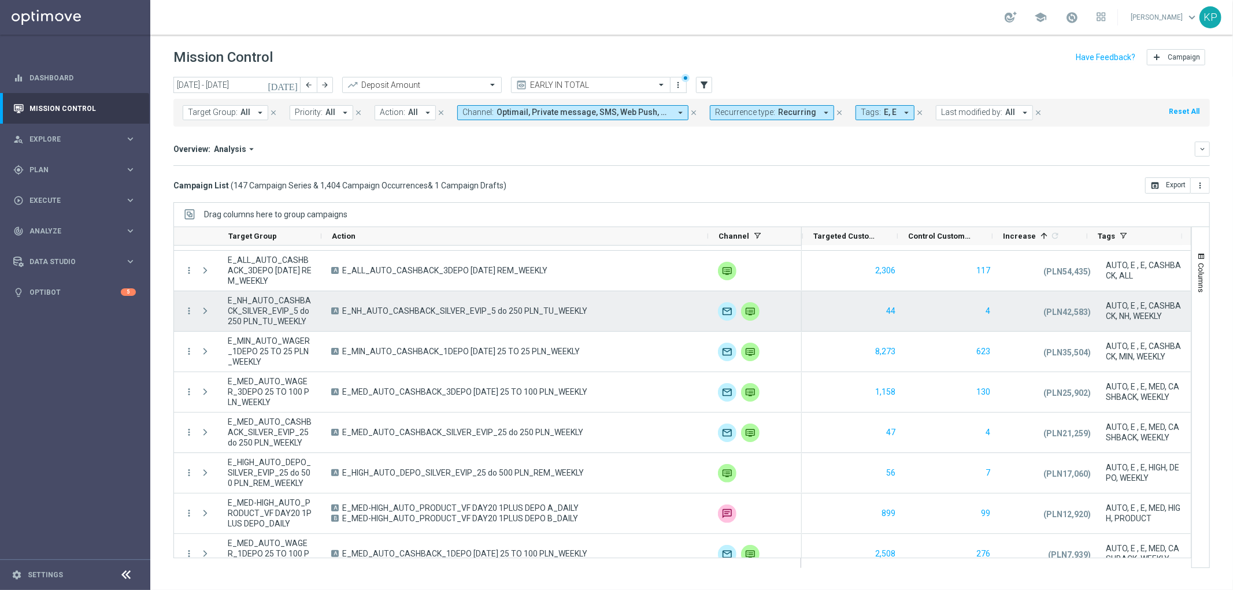
scroll to position [0, 0]
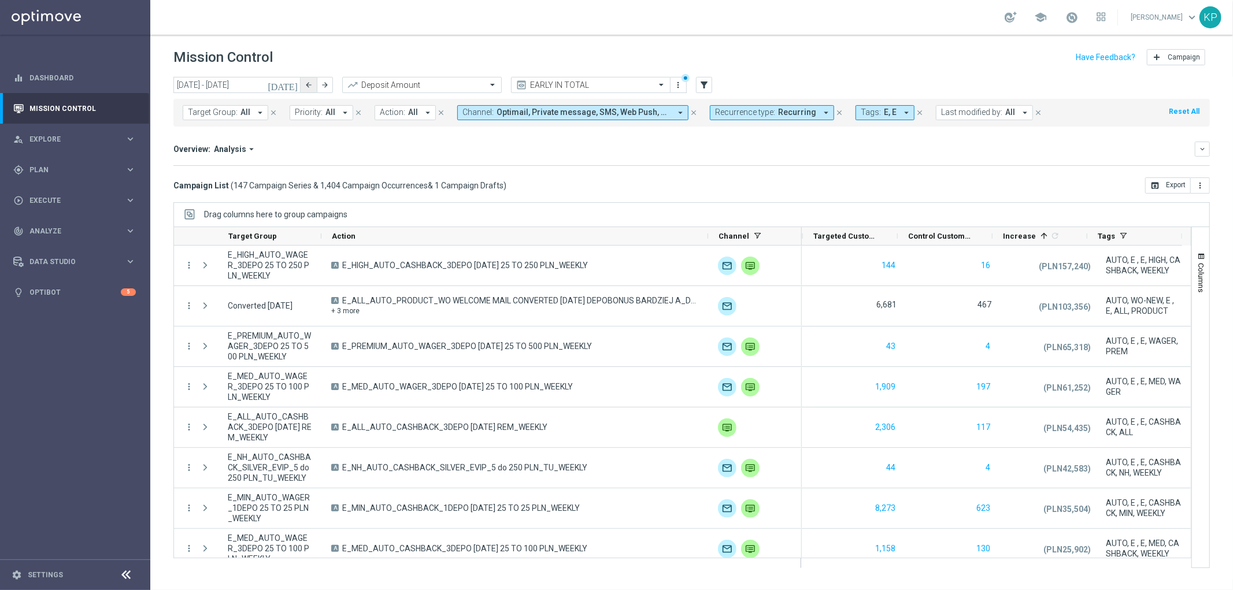
click at [302, 83] on button "arrow_back" at bounding box center [309, 85] width 16 height 16
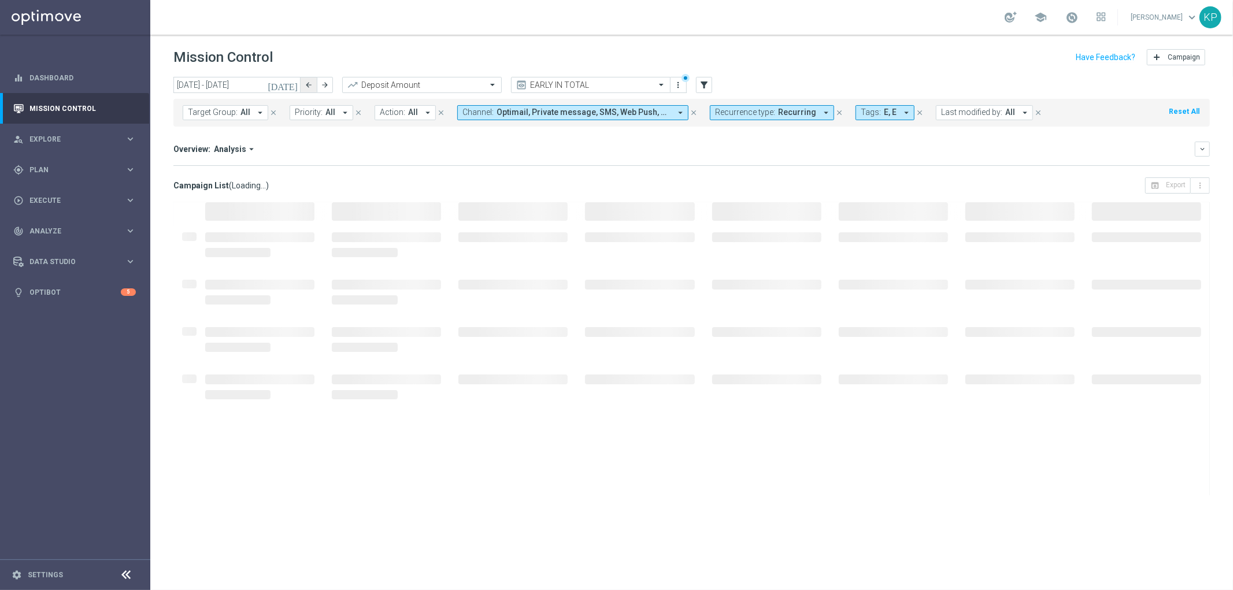
click at [302, 83] on button "arrow_back" at bounding box center [309, 85] width 16 height 16
click at [821, 117] on icon "arrow_drop_down" at bounding box center [826, 113] width 10 height 10
drag, startPoint x: 743, startPoint y: 170, endPoint x: 740, endPoint y: 178, distance: 8.8
click at [742, 172] on div "Non-Recurring" at bounding box center [757, 177] width 83 height 19
click at [732, 194] on label "Recurring" at bounding box center [741, 195] width 29 height 7
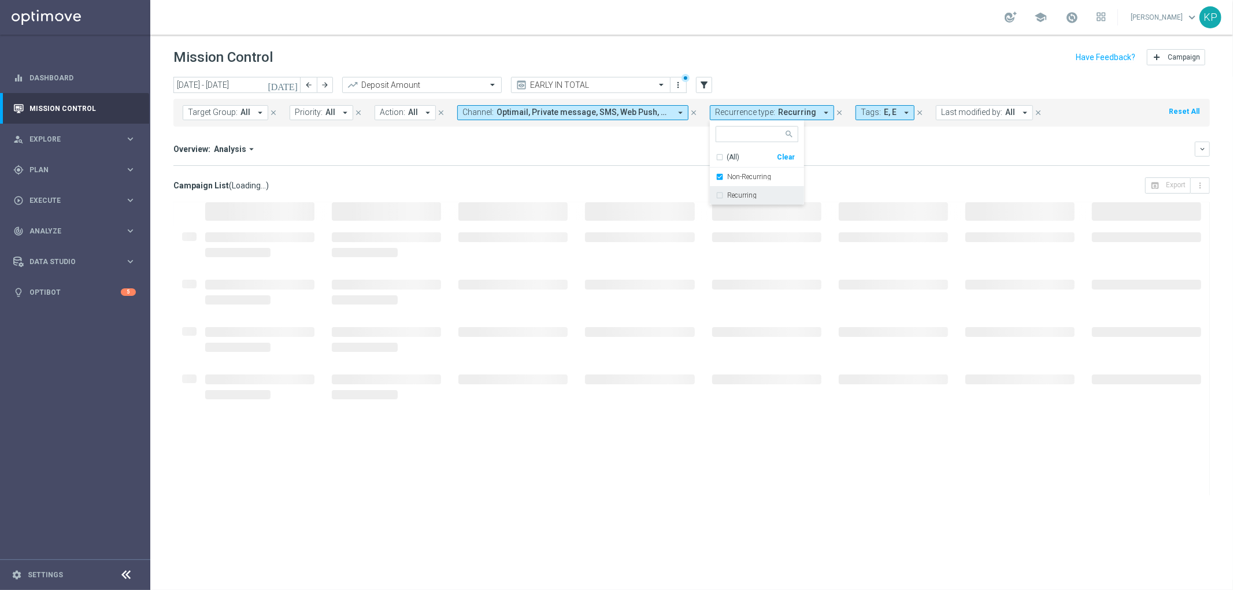
click at [632, 160] on div "Overview: Analysis arrow_drop_down keyboard_arrow_down Increase In Deposit Amou…" at bounding box center [691, 154] width 1037 height 24
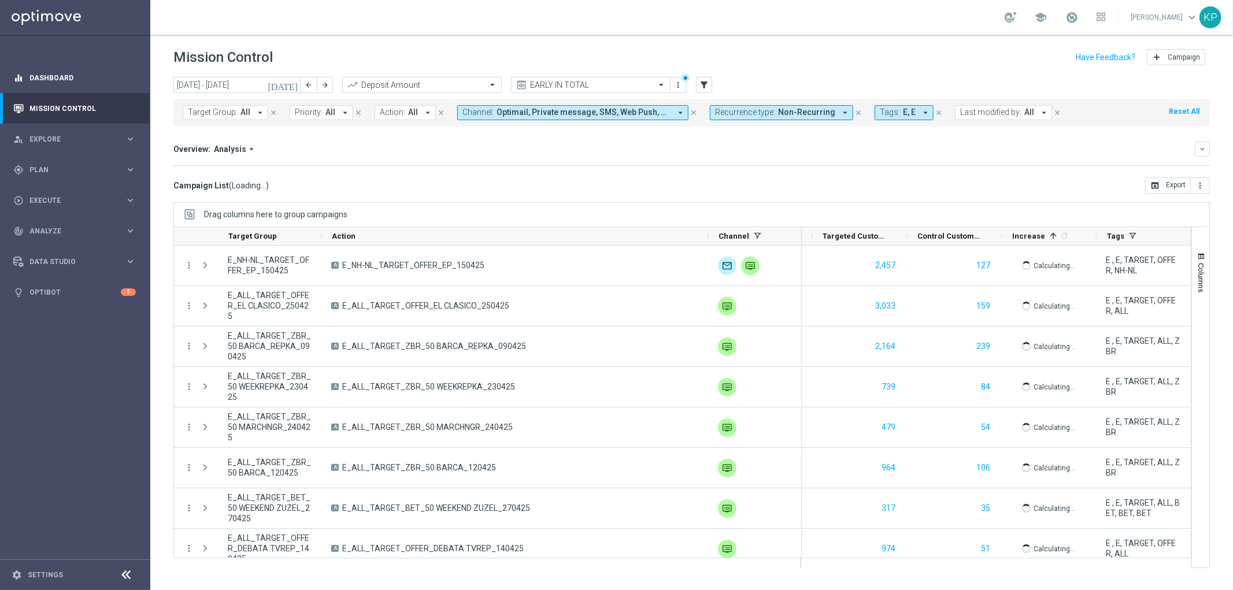
scroll to position [0, 274]
click at [1201, 143] on button "keyboard_arrow_down" at bounding box center [1202, 149] width 15 height 15
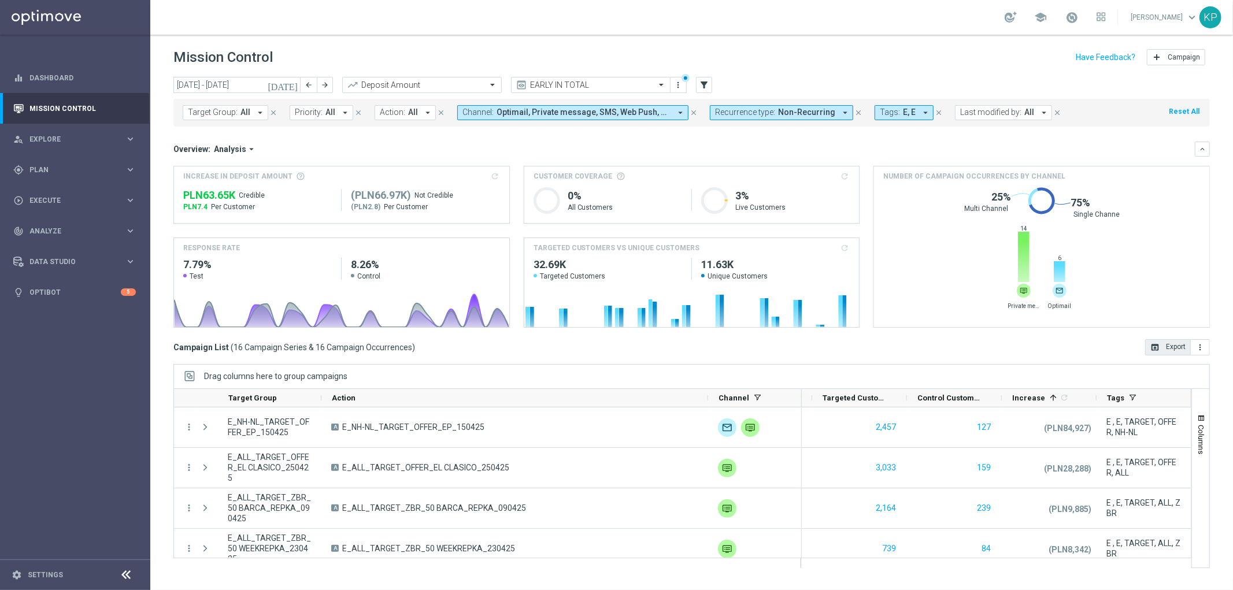
click at [1153, 340] on button "open_in_browser Export" at bounding box center [1168, 347] width 46 height 16
click at [764, 109] on span "Recurrence type:" at bounding box center [745, 113] width 60 height 10
click at [716, 193] on div "Recurring" at bounding box center [757, 195] width 83 height 19
click at [718, 180] on div "Non-Recurring" at bounding box center [757, 177] width 83 height 19
click at [608, 142] on div "Overview: Analysis arrow_drop_down keyboard_arrow_down" at bounding box center [691, 149] width 1037 height 15
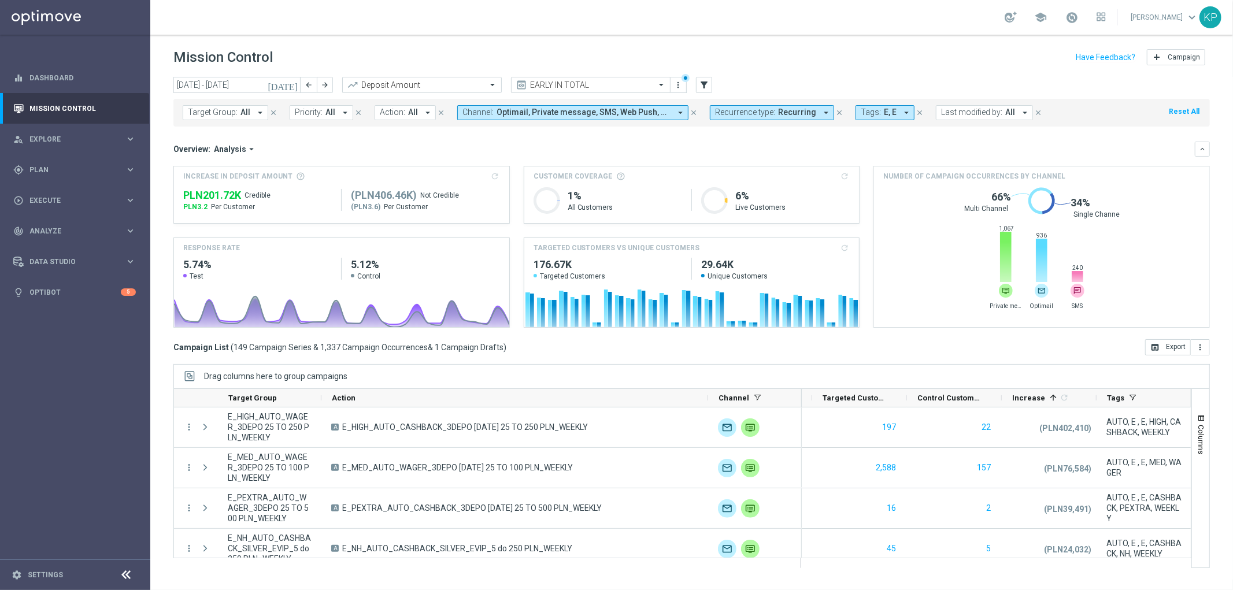
click at [1158, 349] on icon "open_in_browser" at bounding box center [1154, 347] width 9 height 9
click at [305, 86] on icon "arrow_back" at bounding box center [309, 85] width 8 height 8
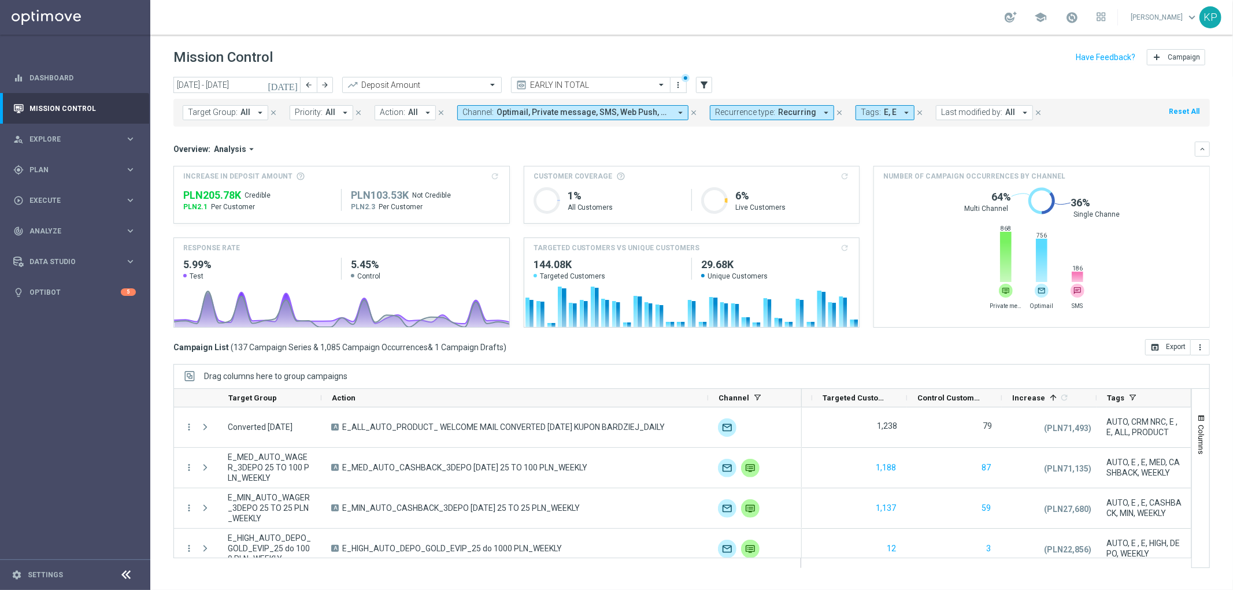
click at [347, 140] on mini-dashboard "Overview: Analysis arrow_drop_down keyboard_arrow_down Increase In Deposit Amou…" at bounding box center [691, 233] width 1037 height 213
click at [778, 114] on span "Recurring" at bounding box center [797, 113] width 38 height 10
click at [730, 173] on label "Non-Recurring" at bounding box center [749, 176] width 44 height 7
click at [728, 187] on div "Recurring" at bounding box center [757, 195] width 83 height 19
click at [613, 134] on mini-dashboard "Overview: Analysis arrow_drop_down keyboard_arrow_down Increase In Deposit Amou…" at bounding box center [691, 233] width 1037 height 213
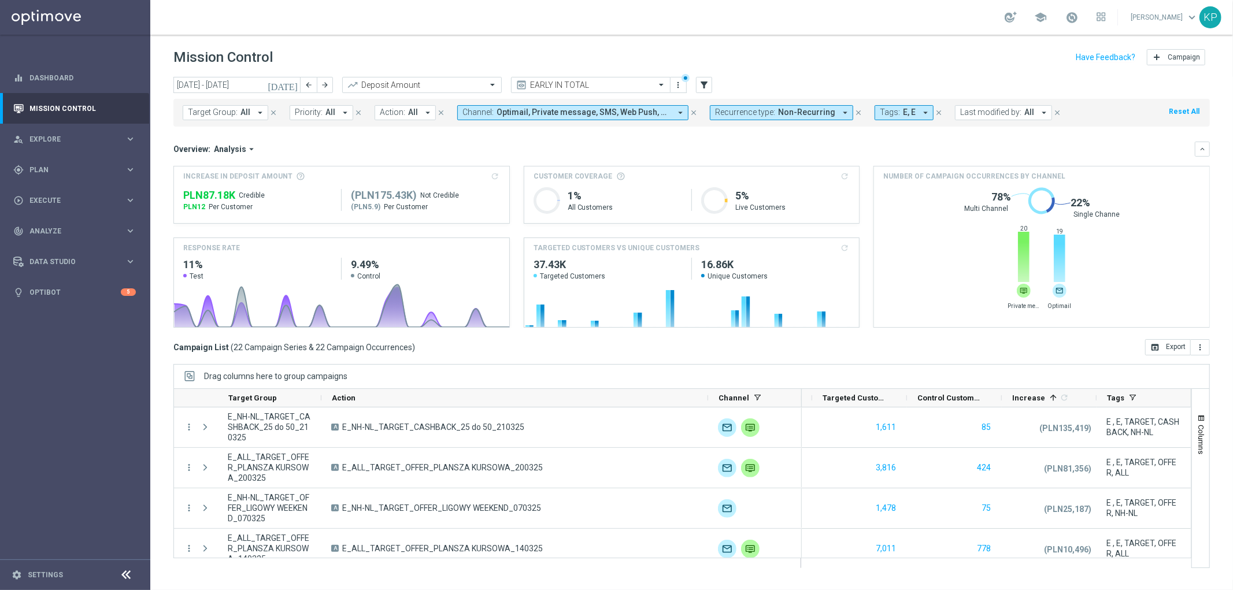
drag, startPoint x: 1152, startPoint y: 349, endPoint x: 1102, endPoint y: 350, distance: 50.3
click at [1152, 349] on icon "open_in_browser" at bounding box center [1154, 347] width 9 height 9
click at [760, 117] on span "Recurrence type:" at bounding box center [745, 113] width 60 height 10
drag, startPoint x: 730, startPoint y: 180, endPoint x: 730, endPoint y: 189, distance: 8.7
click at [730, 180] on div "Non-Recurring" at bounding box center [757, 177] width 83 height 19
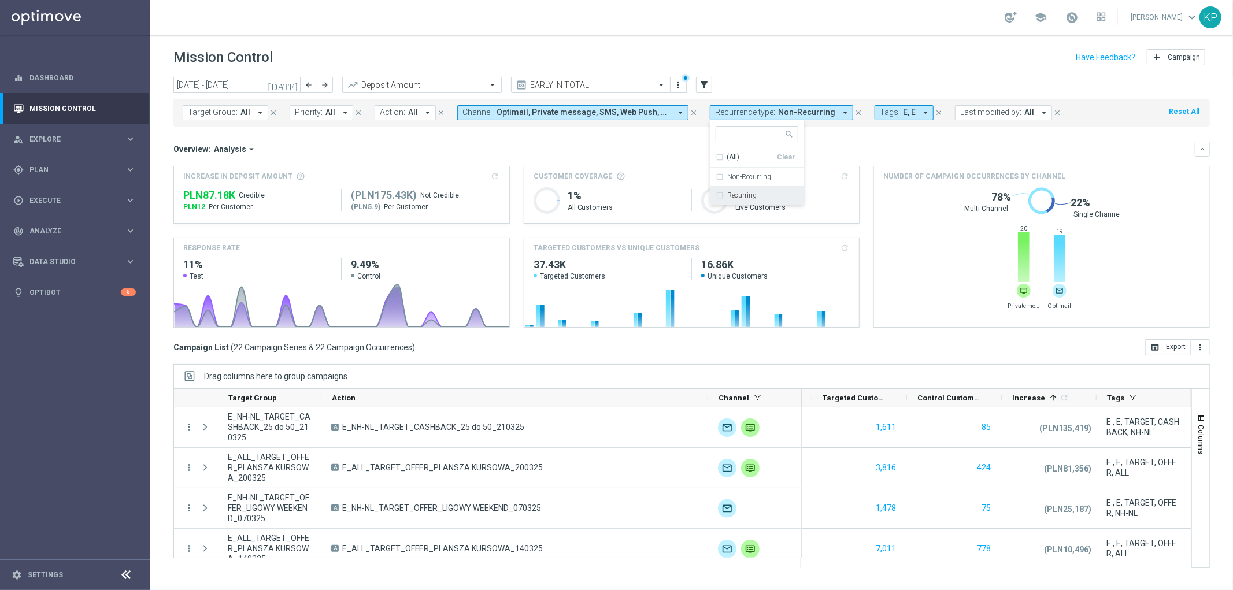
click at [730, 192] on label "Recurring" at bounding box center [741, 195] width 29 height 7
click at [683, 149] on div "Overview: Analysis arrow_drop_down" at bounding box center [684, 149] width 1022 height 10
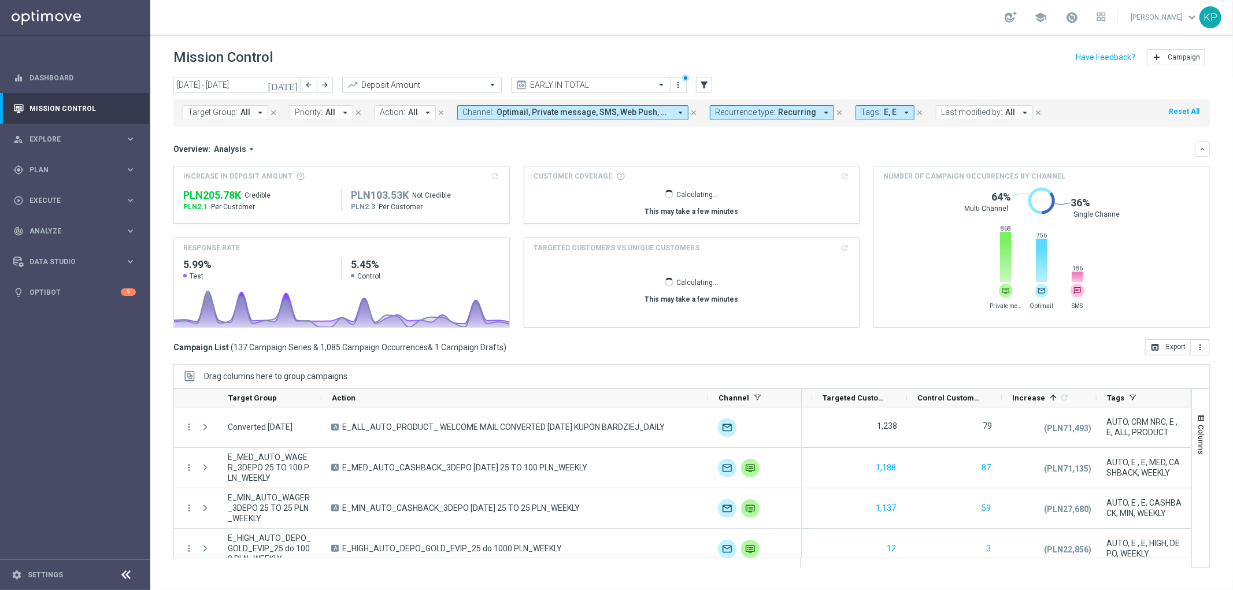
click at [317, 154] on div "Overview: Analysis arrow_drop_down keyboard_arrow_down" at bounding box center [691, 149] width 1037 height 15
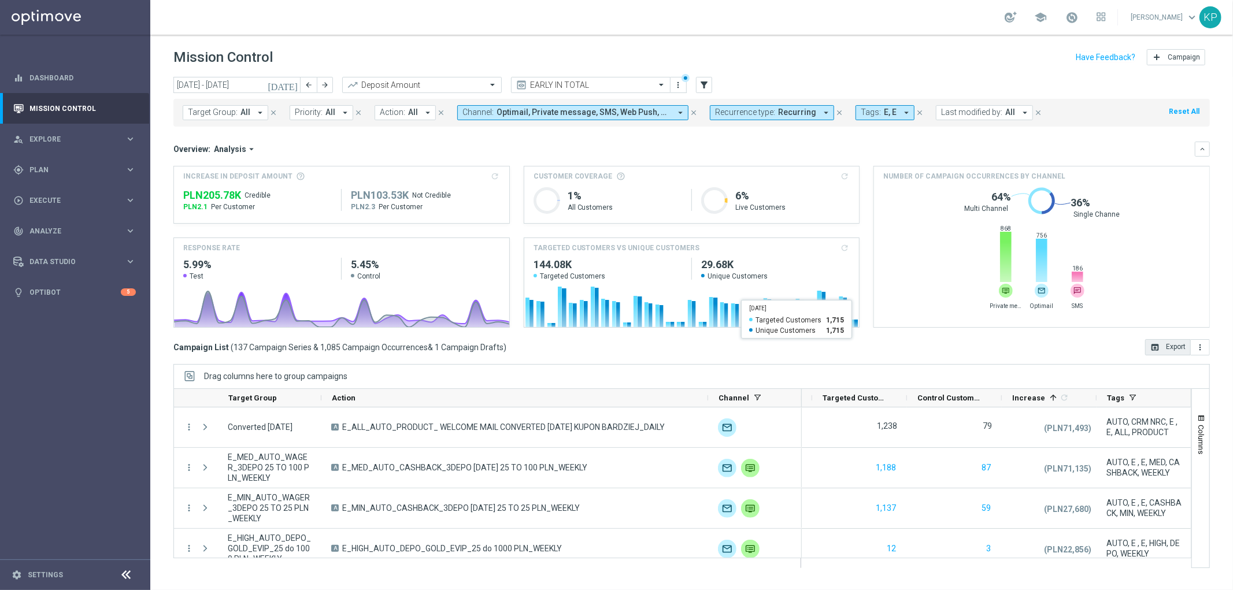
click at [1159, 352] on button "open_in_browser Export" at bounding box center [1168, 347] width 46 height 16
click at [302, 83] on button "arrow_back" at bounding box center [309, 85] width 16 height 16
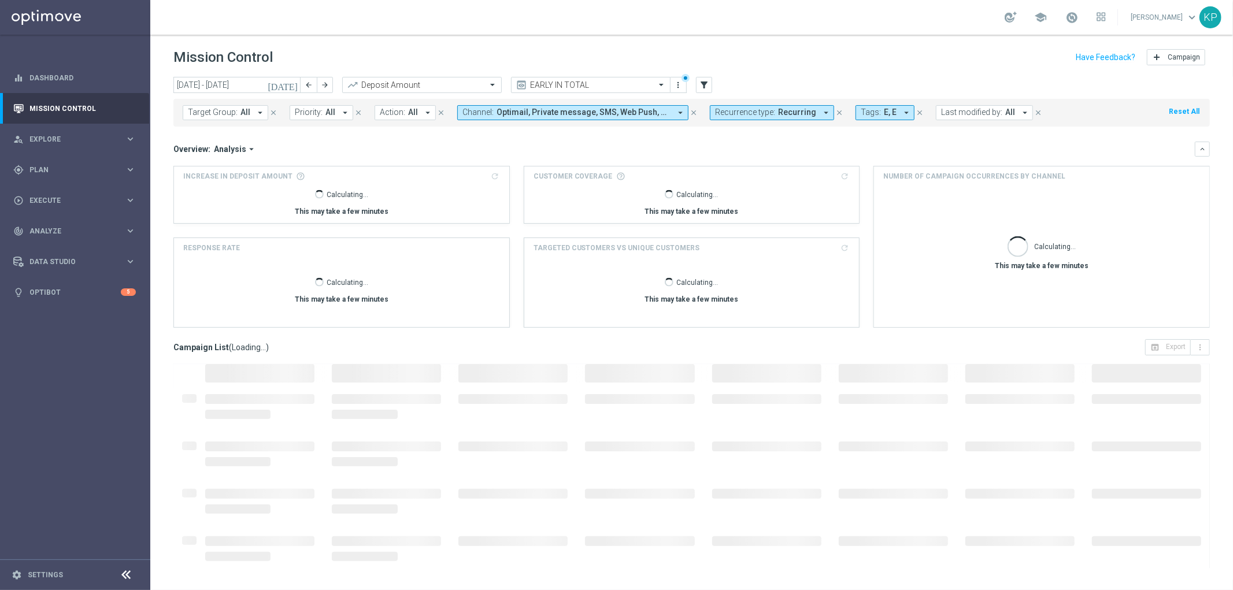
click at [752, 110] on span "Recurrence type:" at bounding box center [745, 113] width 60 height 10
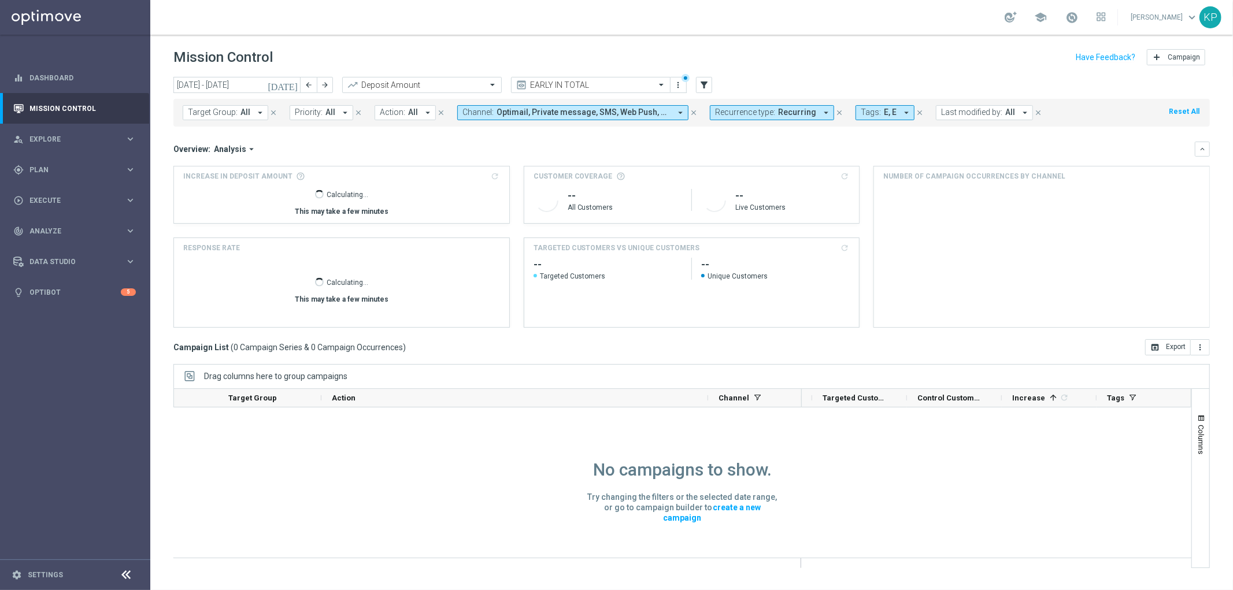
click at [729, 176] on h3 "Customer Coverage refresh" at bounding box center [692, 176] width 317 height 10
click at [742, 114] on span "Recurrence type:" at bounding box center [745, 113] width 60 height 10
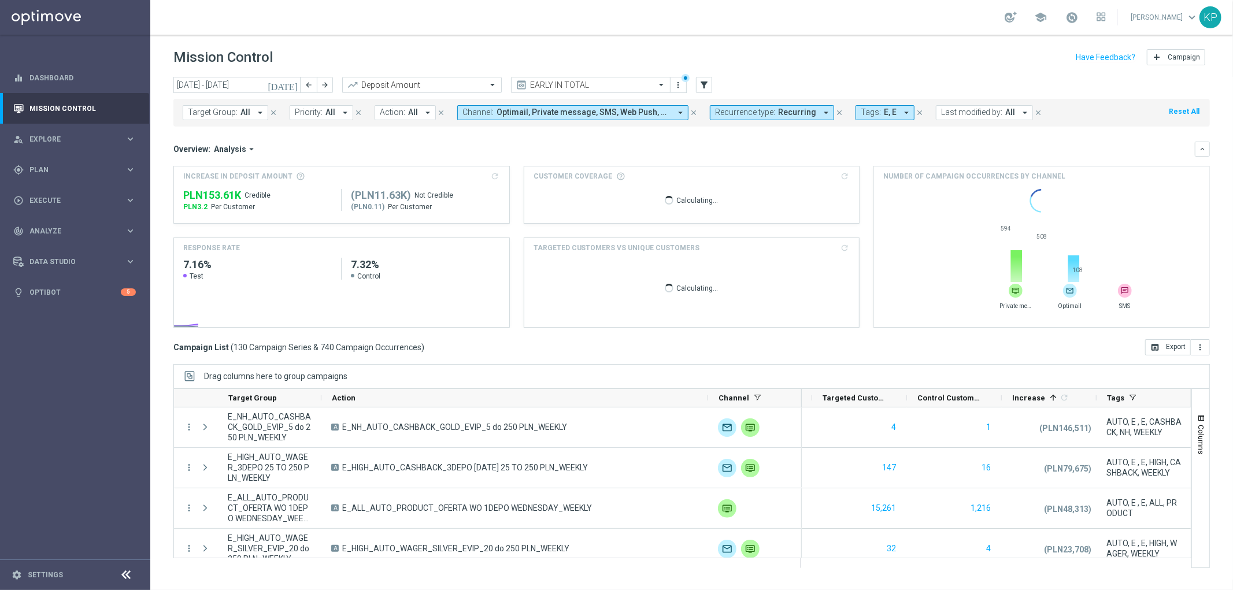
drag, startPoint x: 737, startPoint y: 126, endPoint x: 739, endPoint y: 114, distance: 11.8
click at [737, 125] on div "Target Group: All arrow_drop_down close Priority: All arrow_drop_down close Act…" at bounding box center [691, 113] width 1037 height 28
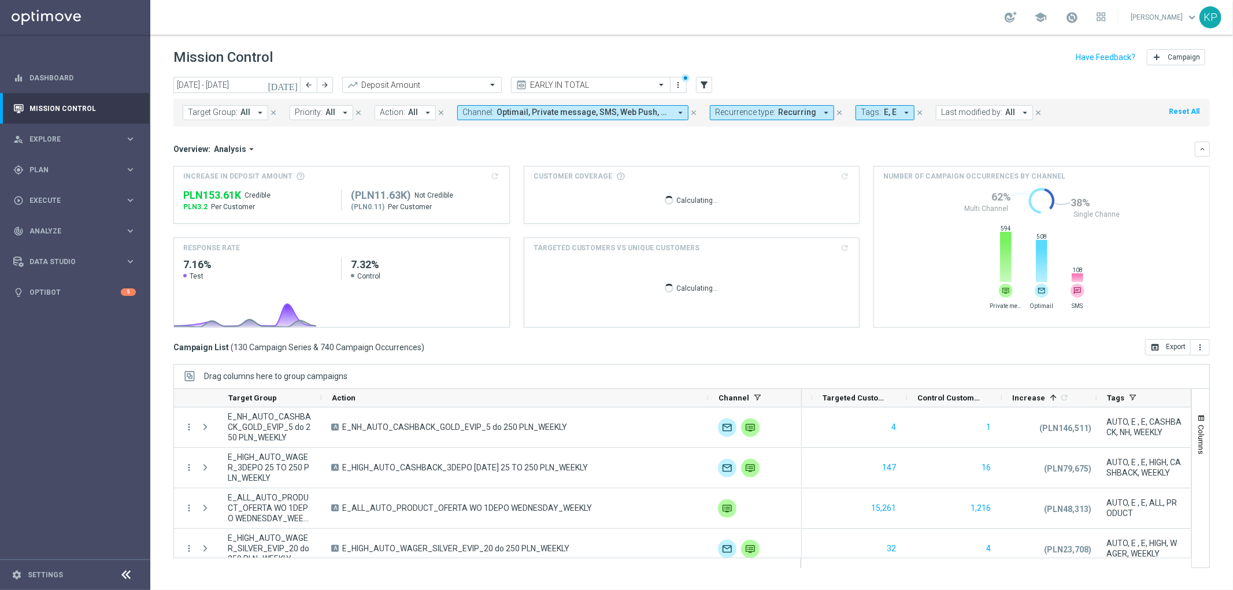
click at [739, 114] on span "Recurrence type:" at bounding box center [745, 113] width 60 height 10
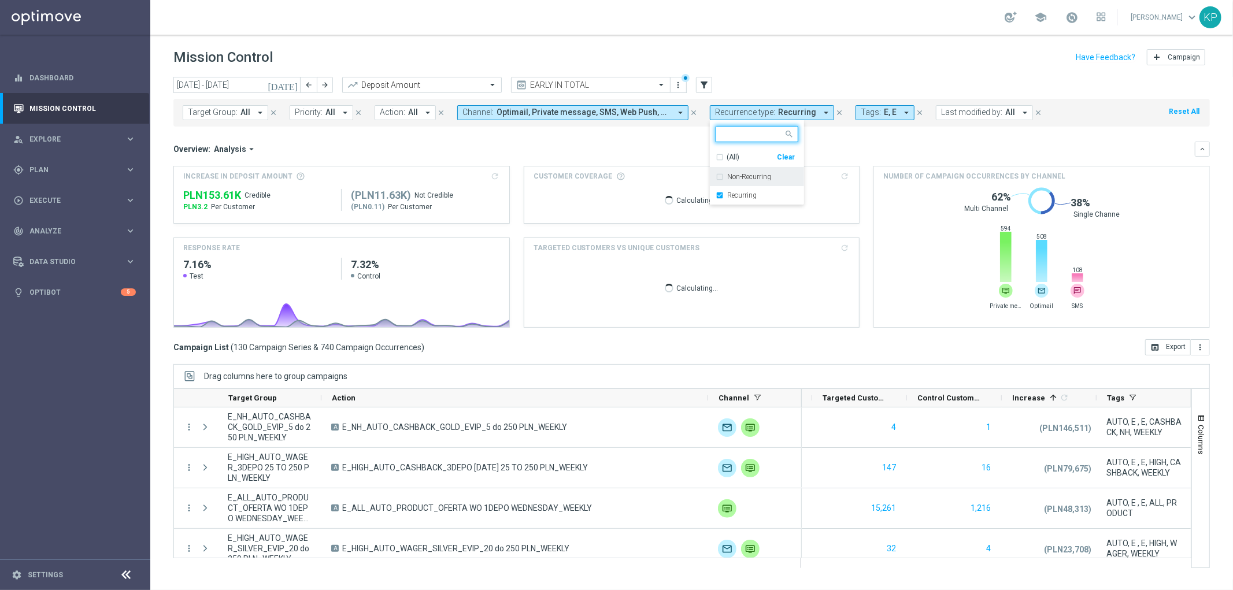
click at [724, 172] on div "Non-Recurring" at bounding box center [757, 177] width 83 height 19
click at [720, 191] on div "Recurring" at bounding box center [757, 195] width 83 height 19
click at [643, 154] on div "Overview: Analysis arrow_drop_down" at bounding box center [684, 149] width 1022 height 10
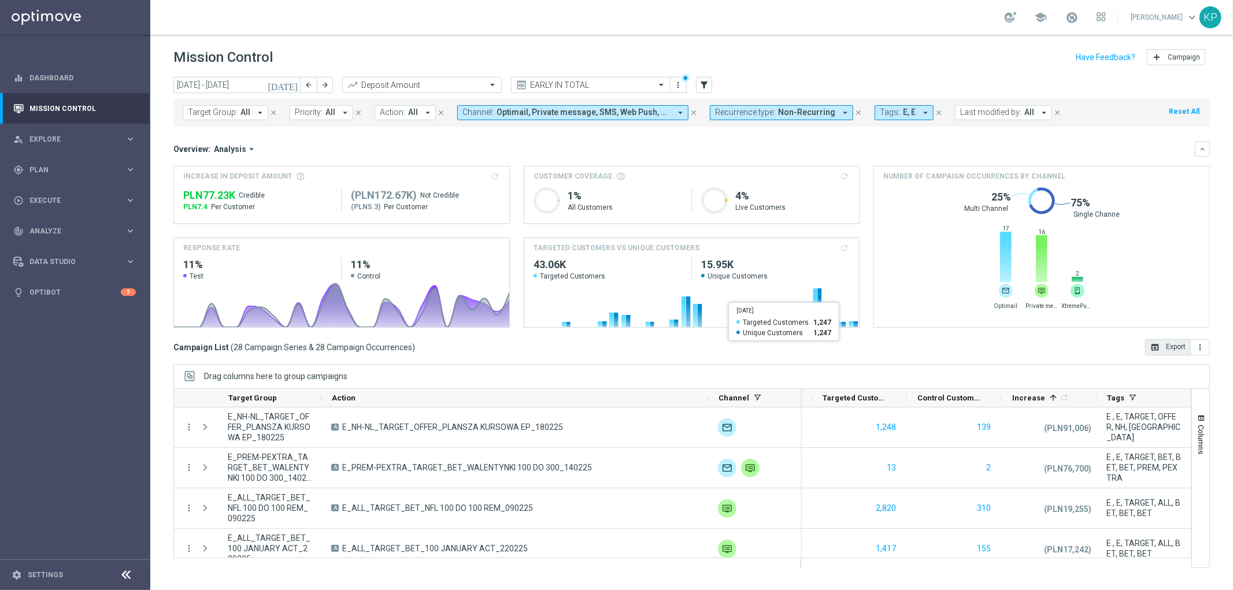
click at [1154, 343] on icon "open_in_browser" at bounding box center [1154, 347] width 9 height 9
click at [725, 110] on span "Recurrence type:" at bounding box center [745, 113] width 60 height 10
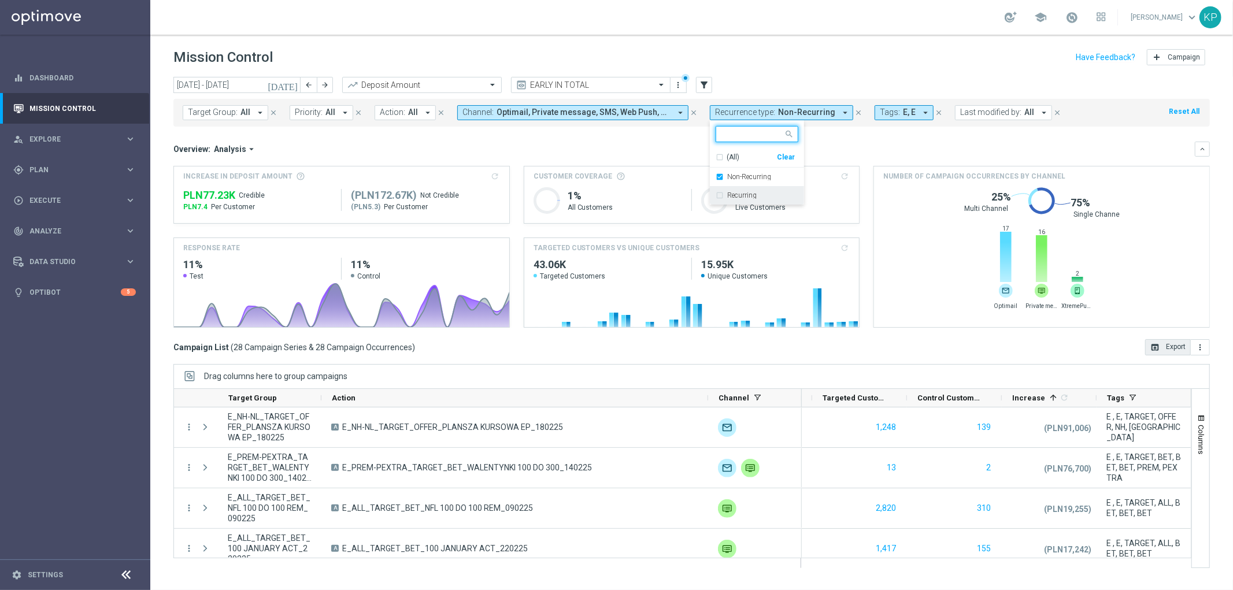
click at [720, 193] on div "Recurring" at bounding box center [757, 195] width 83 height 19
drag, startPoint x: 723, startPoint y: 181, endPoint x: 665, endPoint y: 147, distance: 67.3
click at [723, 180] on div "Non-Recurring" at bounding box center [757, 177] width 83 height 19
click at [648, 140] on mini-dashboard "Overview: Analysis arrow_drop_down keyboard_arrow_down Increase In Deposit Amou…" at bounding box center [691, 233] width 1037 height 213
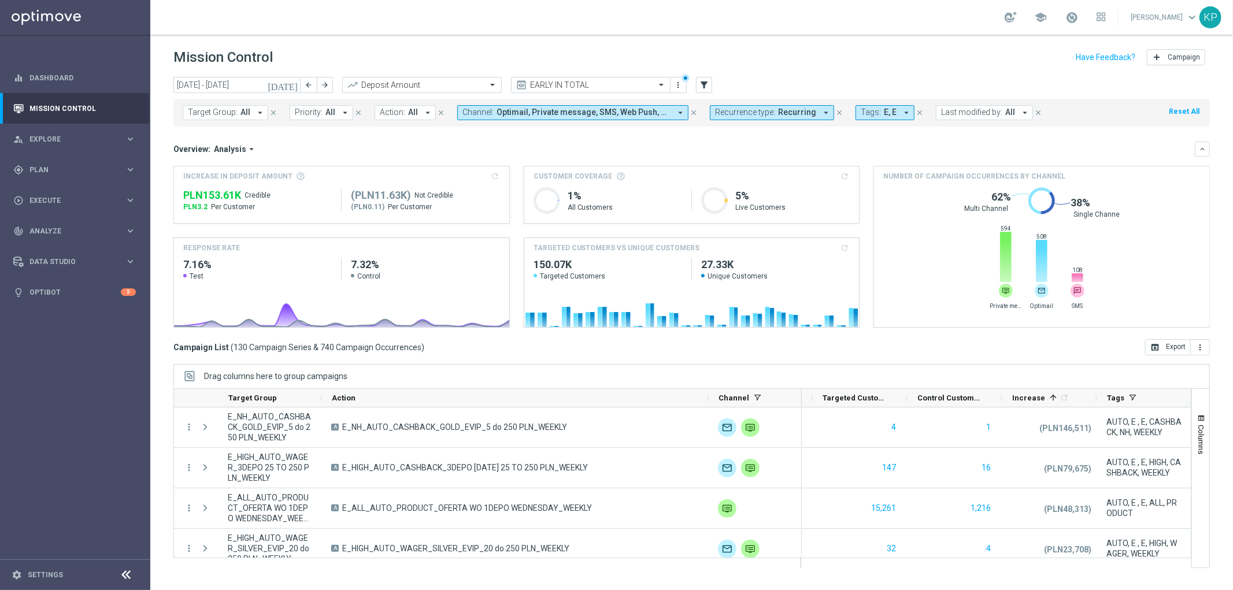
drag, startPoint x: 1148, startPoint y: 340, endPoint x: 1120, endPoint y: 349, distance: 29.3
click at [1149, 340] on button "open_in_browser Export" at bounding box center [1168, 347] width 46 height 16
click at [313, 90] on button "arrow_back" at bounding box center [309, 85] width 16 height 16
type input "[DATE] - [DATE]"
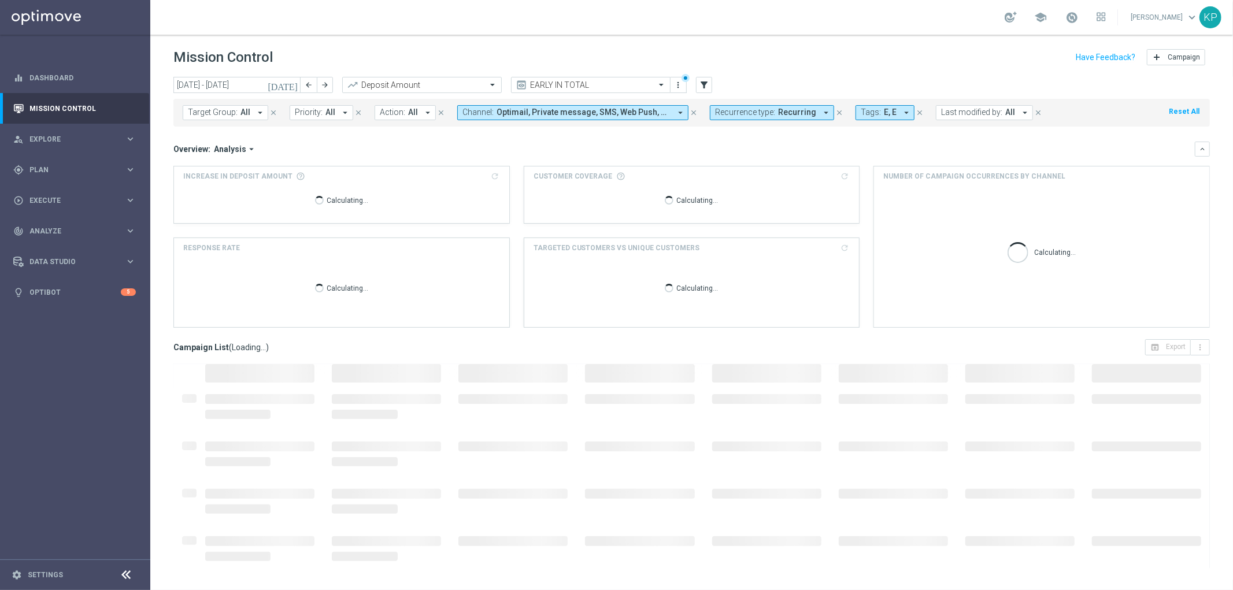
click at [334, 42] on header "Mission Control add Campaign" at bounding box center [691, 56] width 1083 height 42
click at [764, 120] on div "Target Group: All arrow_drop_down close Priority: All arrow_drop_down close Act…" at bounding box center [691, 113] width 1037 height 28
click at [746, 112] on span "Recurrence type:" at bounding box center [745, 113] width 60 height 10
click at [735, 169] on div "Non-Recurring" at bounding box center [757, 177] width 83 height 19
click at [730, 188] on div "Recurring" at bounding box center [757, 195] width 83 height 19
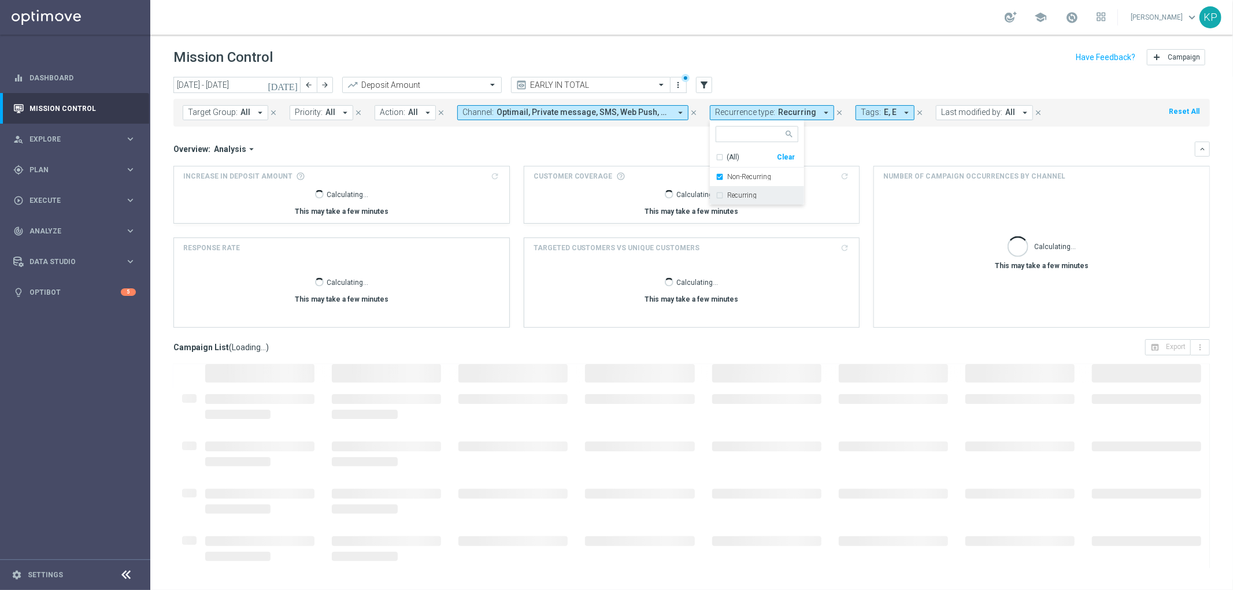
click at [668, 140] on mini-dashboard "Overview: Analysis arrow_drop_down keyboard_arrow_down Increase In Deposit Amou…" at bounding box center [691, 233] width 1037 height 213
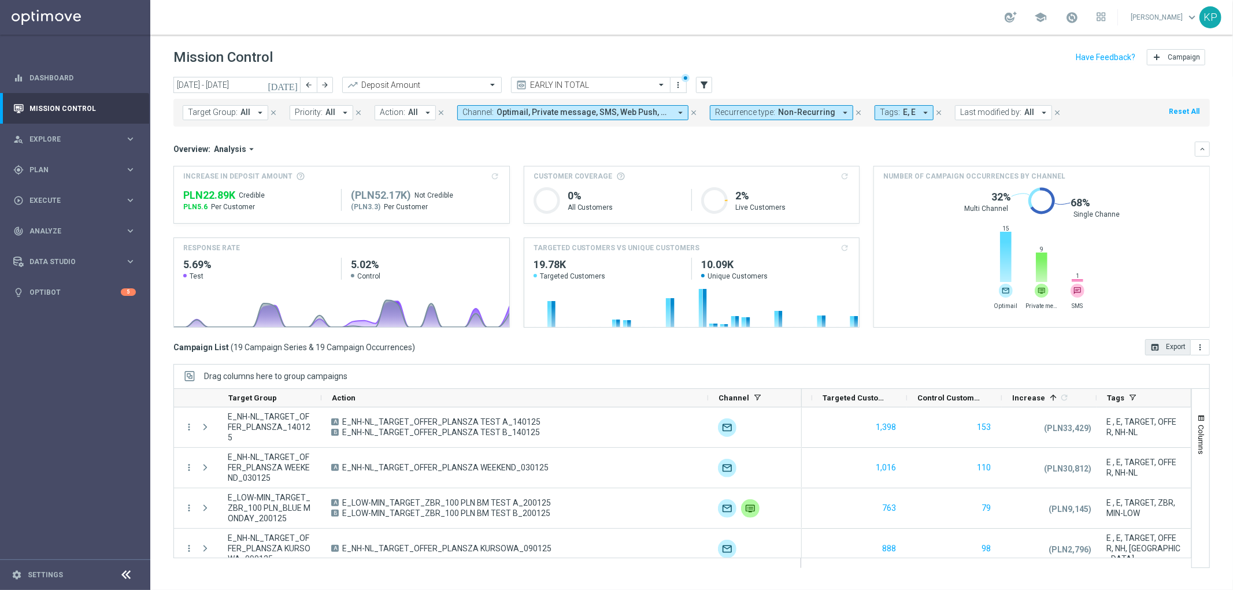
click at [1161, 355] on button "open_in_browser Export" at bounding box center [1168, 347] width 46 height 16
click at [802, 117] on span "Non-Recurring" at bounding box center [806, 113] width 57 height 10
click at [732, 192] on label "Recurring" at bounding box center [741, 195] width 29 height 7
click at [732, 180] on div "Non-Recurring" at bounding box center [757, 177] width 83 height 19
click at [676, 143] on div "Overview: Analysis arrow_drop_down keyboard_arrow_down" at bounding box center [691, 149] width 1037 height 15
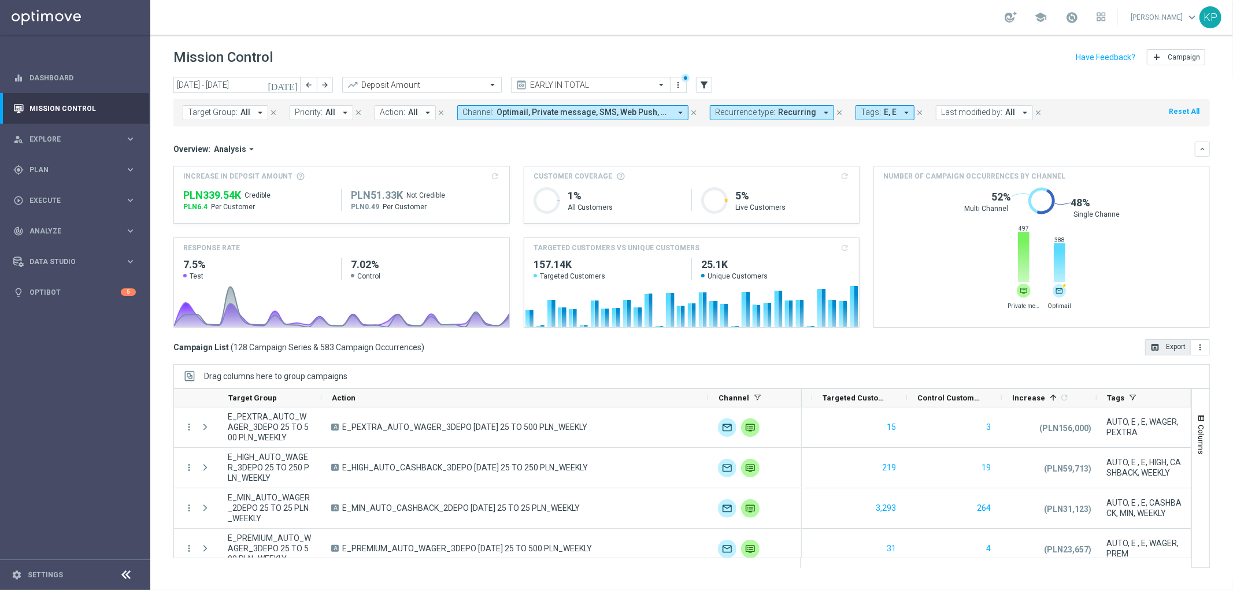
click at [1155, 346] on icon "open_in_browser" at bounding box center [1154, 347] width 9 height 9
click at [495, 47] on div "Mission Control add Campaign" at bounding box center [691, 57] width 1037 height 23
